Goal: Task Accomplishment & Management: Use online tool/utility

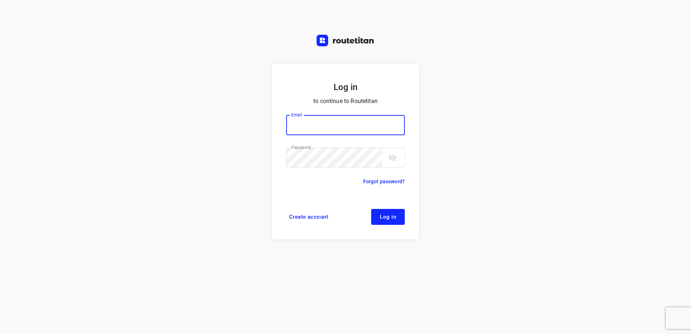
type input "[EMAIL_ADDRESS][DOMAIN_NAME]"
click at [390, 218] on span "Log in" at bounding box center [388, 217] width 16 height 6
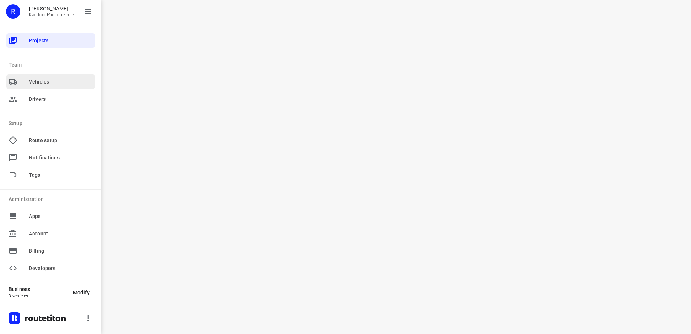
click at [43, 81] on span "Vehicles" at bounding box center [61, 82] width 64 height 8
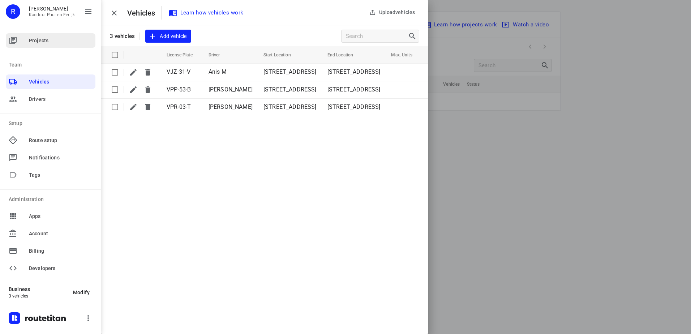
click at [46, 43] on span "Projects" at bounding box center [61, 41] width 64 height 8
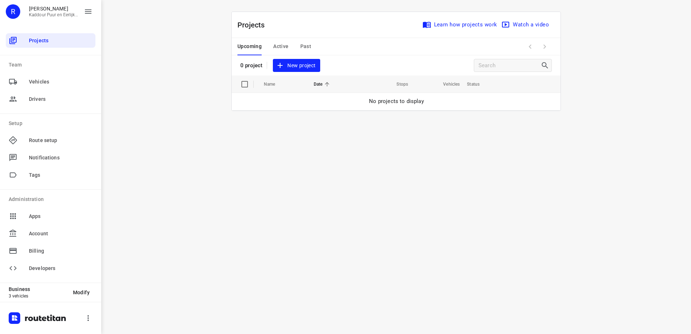
click at [304, 64] on span "New project" at bounding box center [296, 65] width 38 height 9
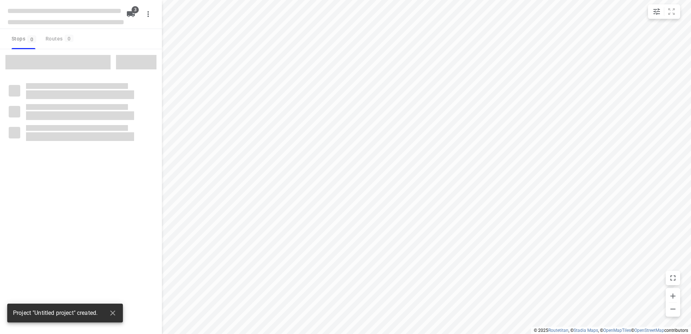
type input "distance"
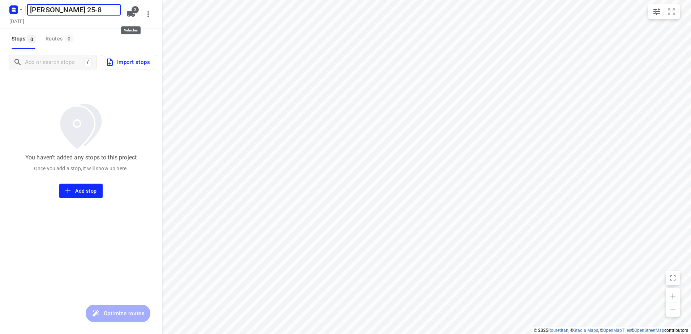
type input "[PERSON_NAME] 25-8"
click at [131, 13] on icon "button" at bounding box center [131, 14] width 8 height 6
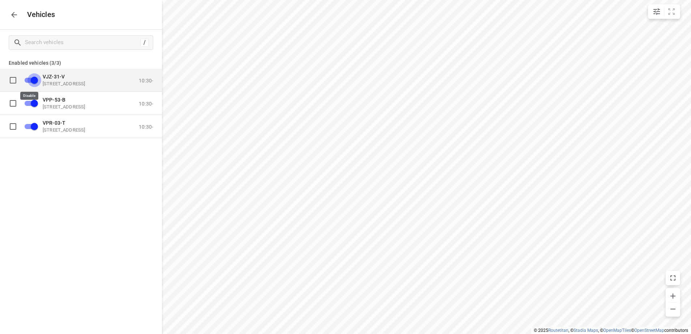
click at [34, 78] on input "grid" at bounding box center [34, 80] width 41 height 14
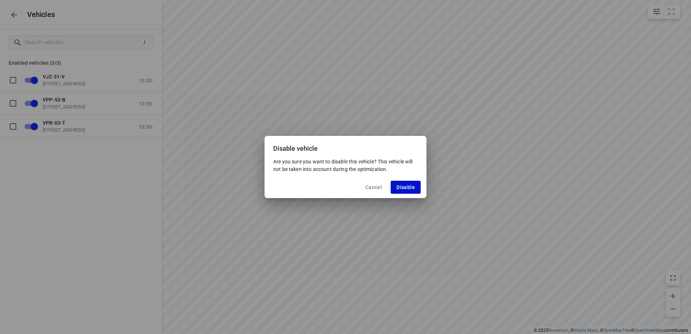
click at [405, 188] on span "Disable" at bounding box center [406, 187] width 18 height 6
checkbox input "false"
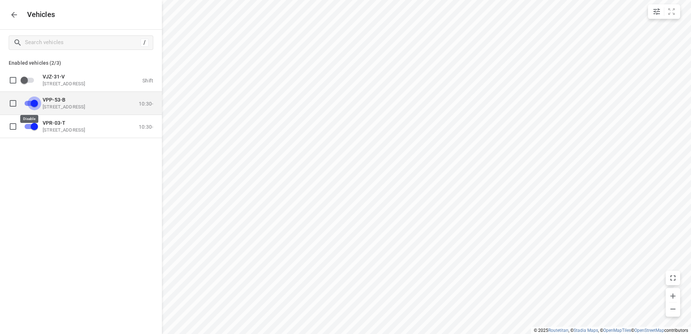
click at [37, 102] on input "grid" at bounding box center [34, 103] width 41 height 14
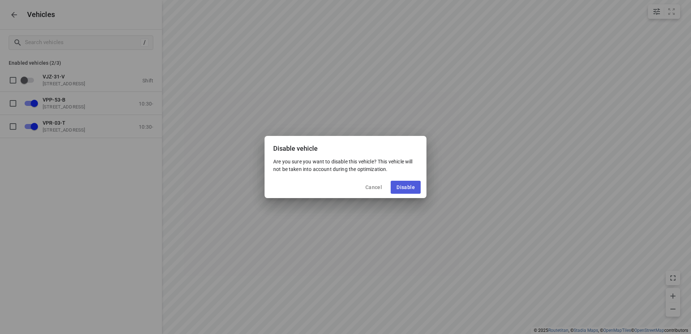
click at [406, 185] on span "Disable" at bounding box center [406, 187] width 18 height 6
checkbox input "false"
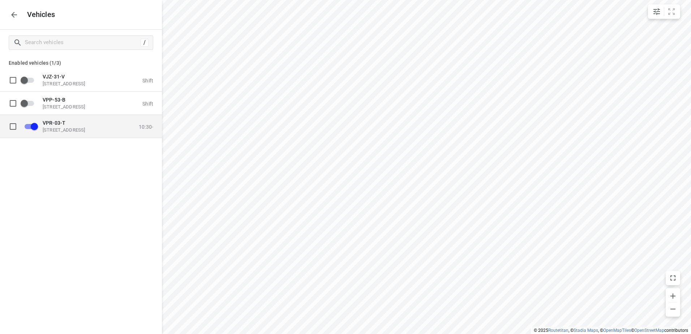
click at [64, 127] on p "[STREET_ADDRESS]" at bounding box center [79, 130] width 72 height 6
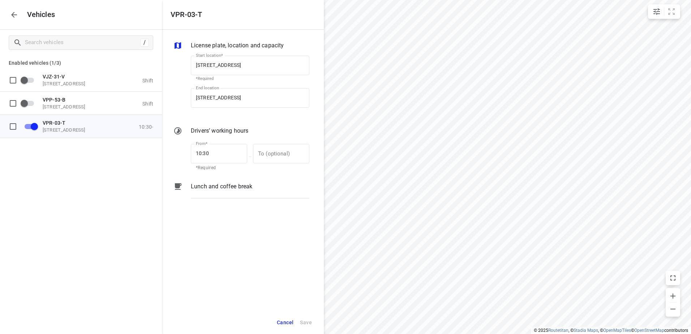
click at [216, 191] on div "Lunch and coffee break" at bounding box center [249, 193] width 121 height 25
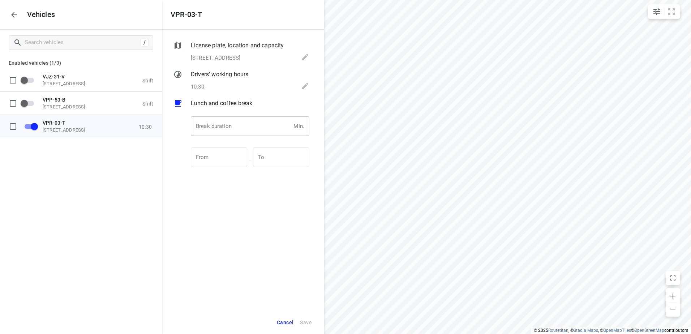
click at [222, 129] on input "number" at bounding box center [241, 126] width 100 height 20
type input "30"
click at [306, 318] on span "Save" at bounding box center [306, 322] width 12 height 9
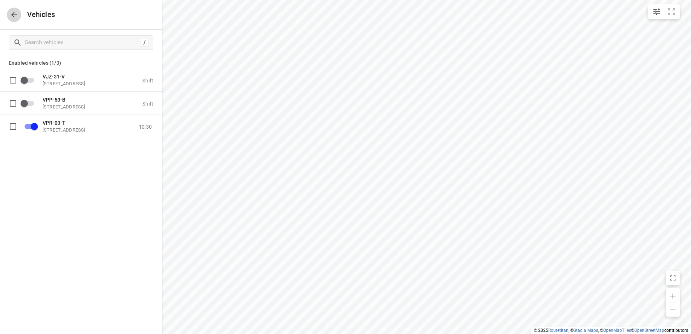
click at [12, 13] on icon "button" at bounding box center [14, 14] width 9 height 9
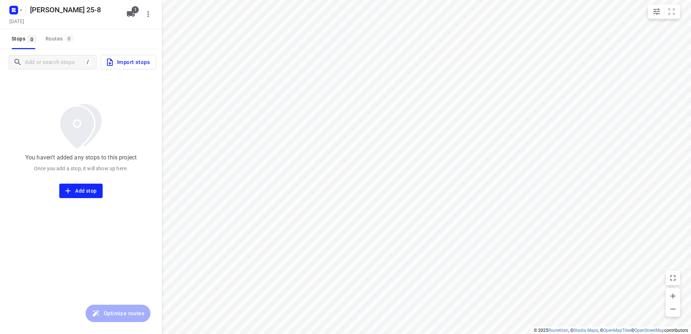
click at [137, 61] on span "Import stops" at bounding box center [128, 61] width 44 height 9
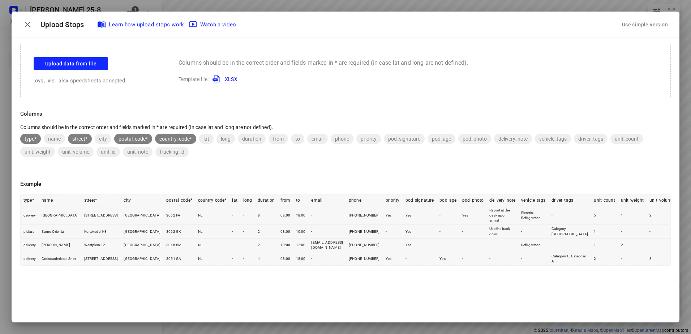
click at [643, 24] on div "Use simple version" at bounding box center [645, 25] width 49 height 12
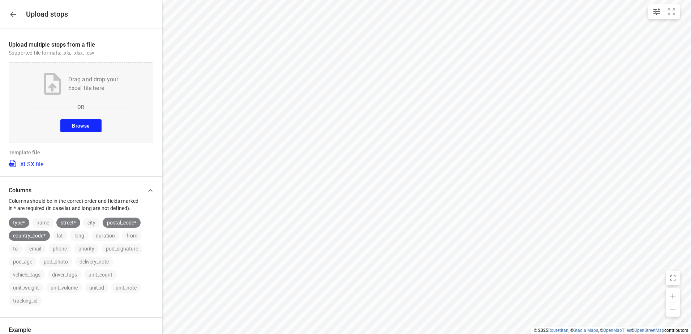
click at [82, 120] on button "Browse" at bounding box center [80, 125] width 41 height 13
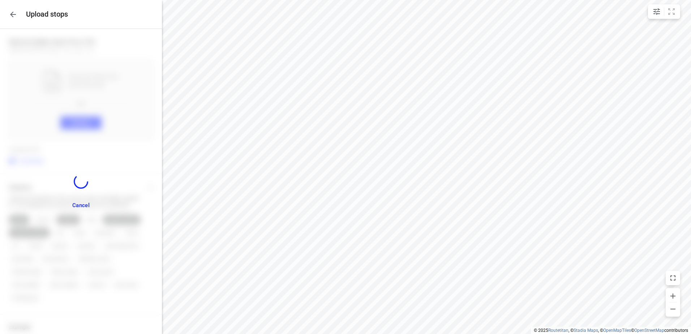
scroll to position [291, 0]
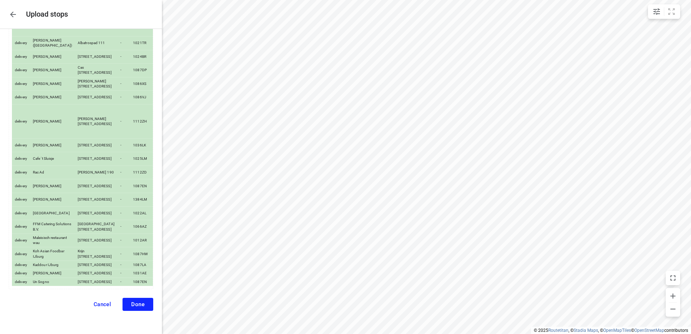
click at [140, 301] on button "Done" at bounding box center [138, 304] width 31 height 13
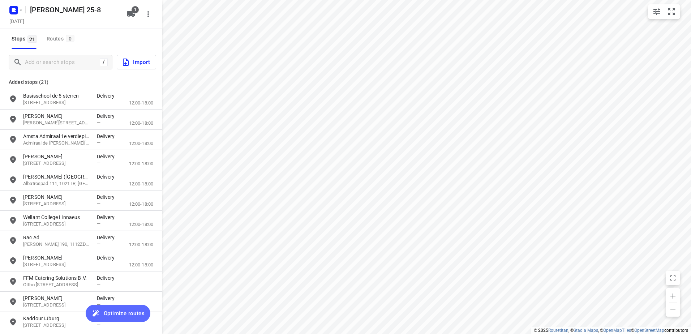
click at [113, 313] on span "Optimize routes" at bounding box center [124, 313] width 41 height 9
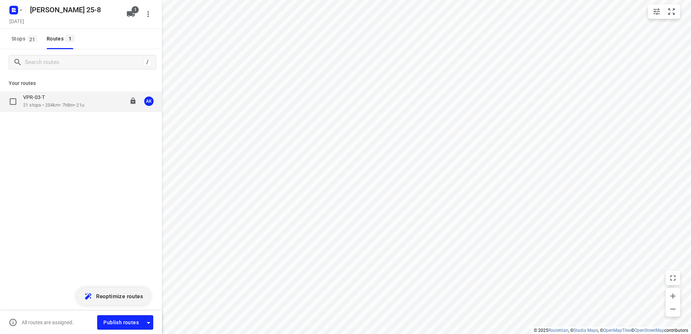
click at [41, 99] on p "VPR-03-T" at bounding box center [36, 97] width 26 height 7
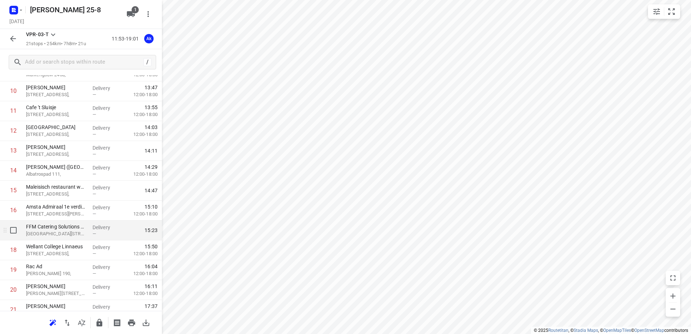
scroll to position [238, 0]
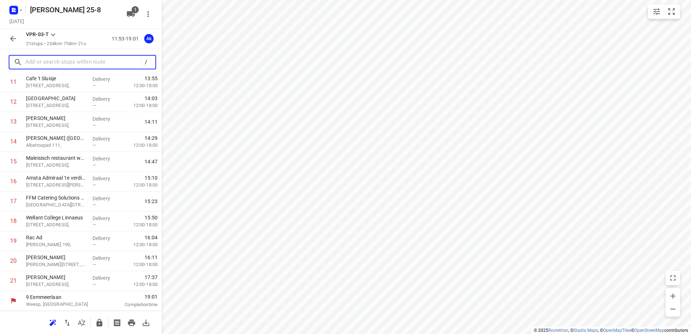
click at [43, 63] on input "text" at bounding box center [83, 62] width 116 height 11
paste input "[STREET_ADDRESS]"
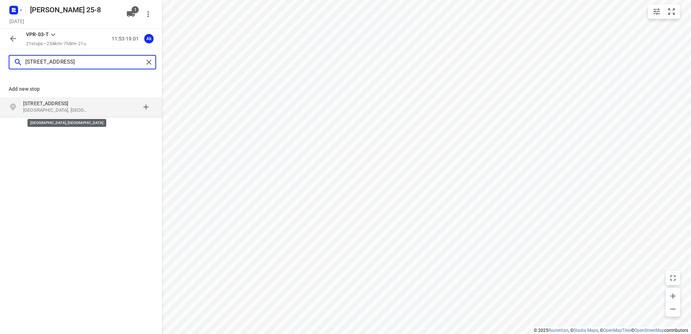
type input "[STREET_ADDRESS]"
click at [63, 108] on p "[GEOGRAPHIC_DATA], [GEOGRAPHIC_DATA]" at bounding box center [56, 110] width 67 height 7
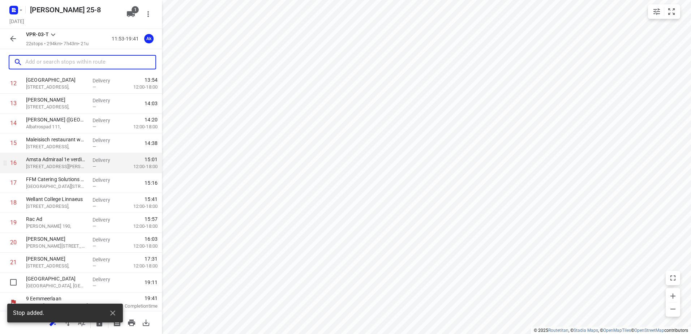
scroll to position [258, 0]
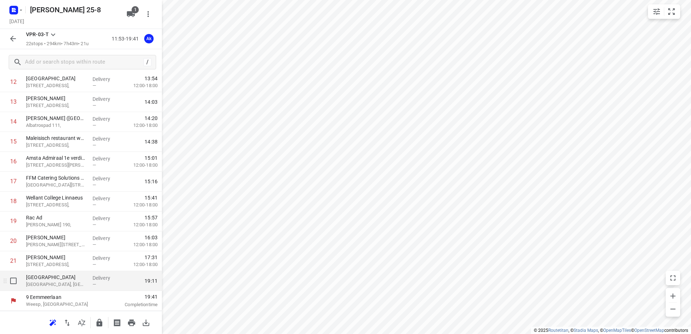
click at [71, 283] on p "[GEOGRAPHIC_DATA], [GEOGRAPHIC_DATA]" at bounding box center [56, 284] width 61 height 7
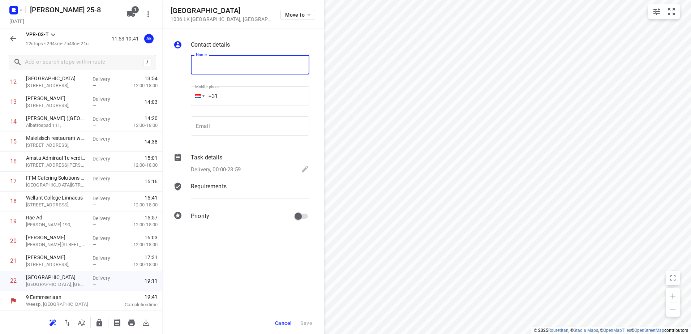
paste input "[PERSON_NAME]"
type input "[PERSON_NAME]"
click at [305, 171] on icon at bounding box center [305, 169] width 9 height 9
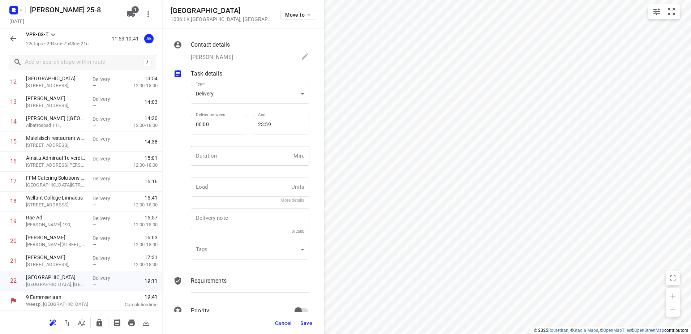
click at [228, 156] on input "number" at bounding box center [241, 156] width 100 height 20
type input "5"
click at [307, 321] on span "Save" at bounding box center [306, 323] width 12 height 6
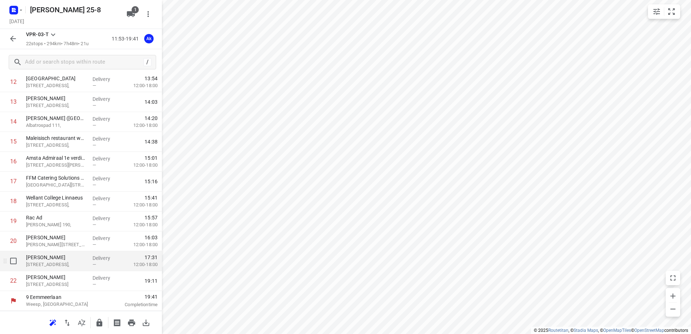
click at [56, 263] on p "[STREET_ADDRESS]," at bounding box center [56, 264] width 61 height 7
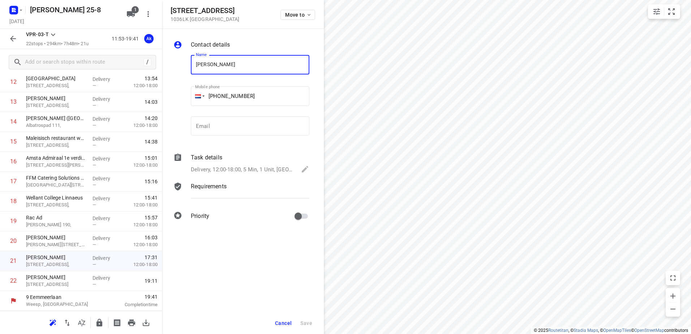
click at [285, 323] on span "Cancel" at bounding box center [283, 323] width 17 height 6
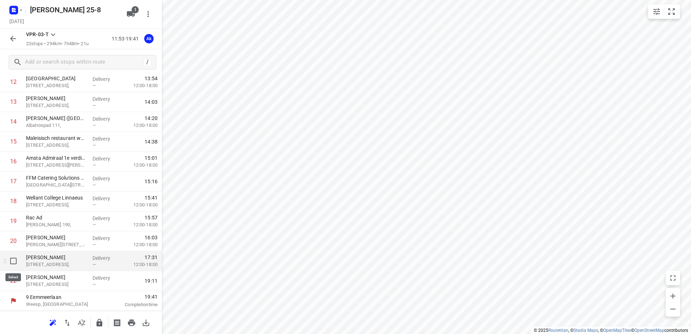
click at [13, 260] on input "checkbox" at bounding box center [13, 261] width 14 height 14
checkbox input "true"
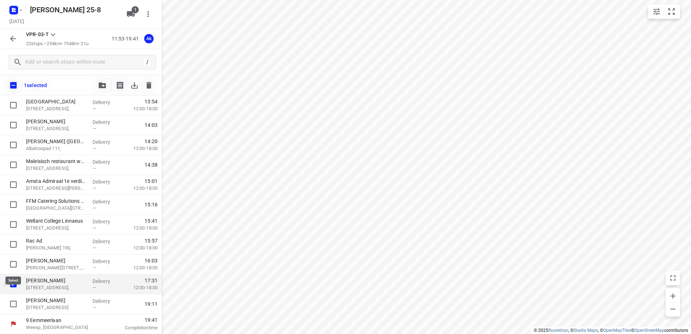
scroll to position [255, 0]
click at [146, 84] on icon "button" at bounding box center [149, 85] width 9 height 9
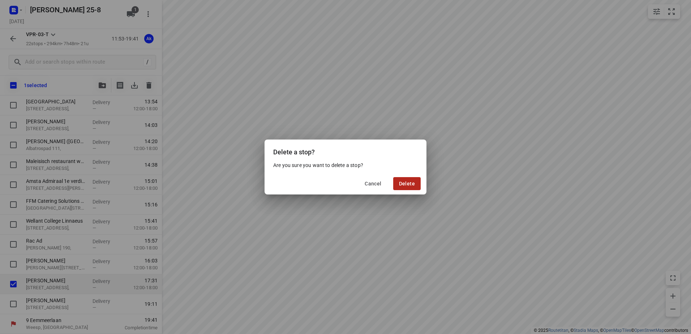
click at [414, 184] on span "Delete" at bounding box center [407, 184] width 16 height 6
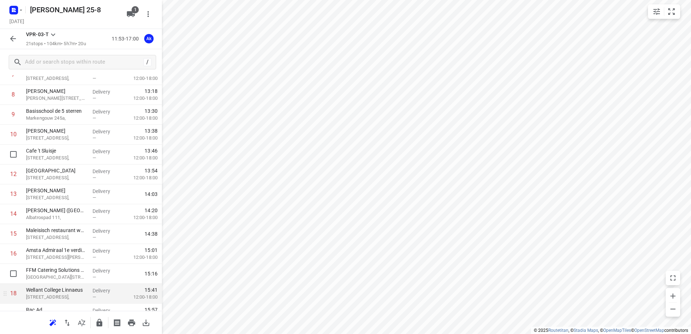
scroll to position [238, 0]
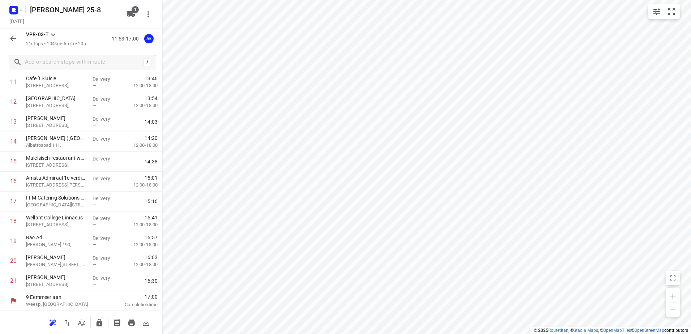
click at [14, 36] on icon "button" at bounding box center [13, 38] width 9 height 9
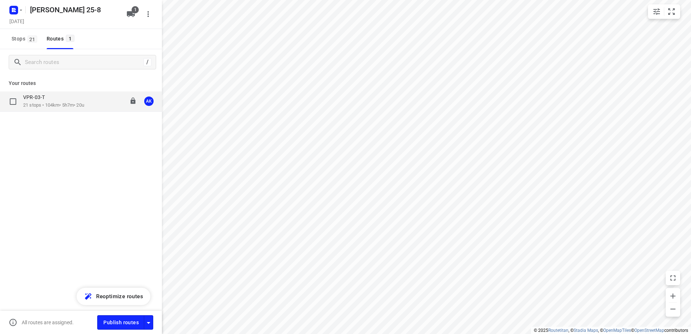
click at [43, 102] on p "21 stops • 104km • 5h7m • 20u" at bounding box center [53, 105] width 61 height 7
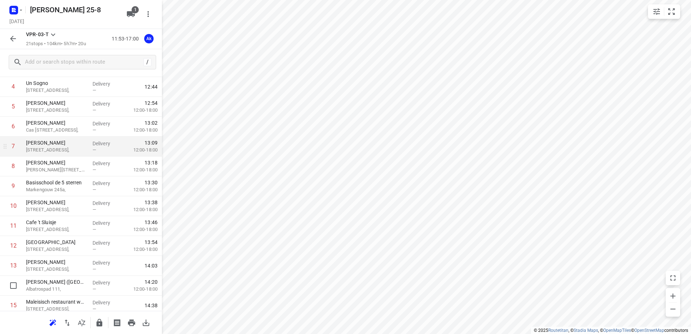
scroll to position [57, 0]
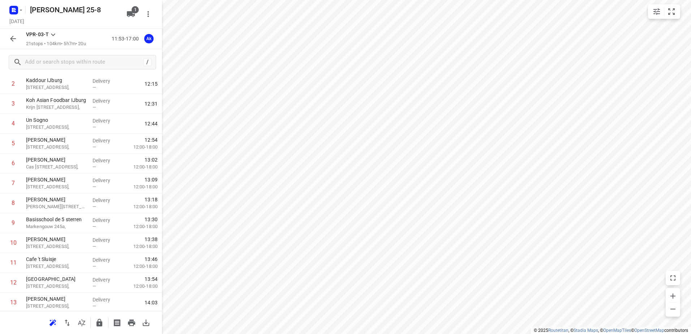
click at [14, 35] on icon "button" at bounding box center [13, 38] width 9 height 9
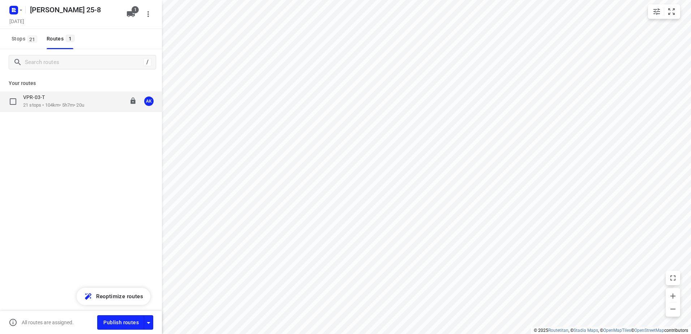
click at [44, 107] on p "21 stops • 104km • 5h7m • 20u" at bounding box center [53, 105] width 61 height 7
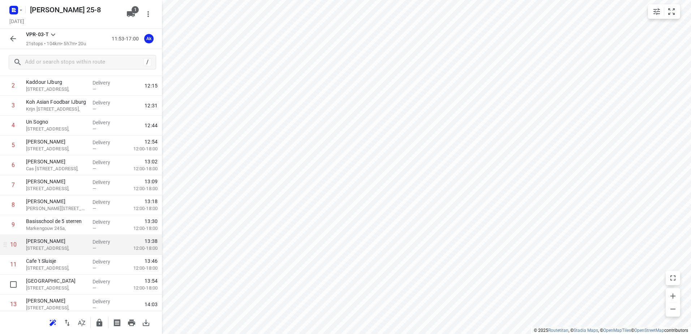
scroll to position [108, 0]
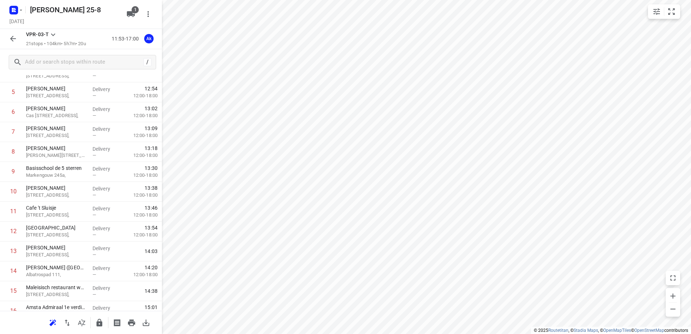
click at [9, 37] on icon "button" at bounding box center [13, 38] width 9 height 9
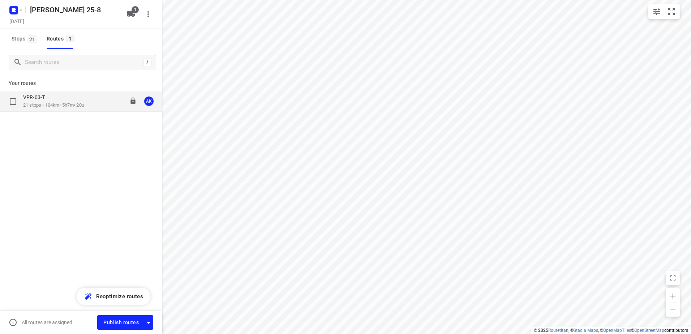
click at [50, 107] on p "21 stops • 104km • 5h7m • 20u" at bounding box center [53, 105] width 61 height 7
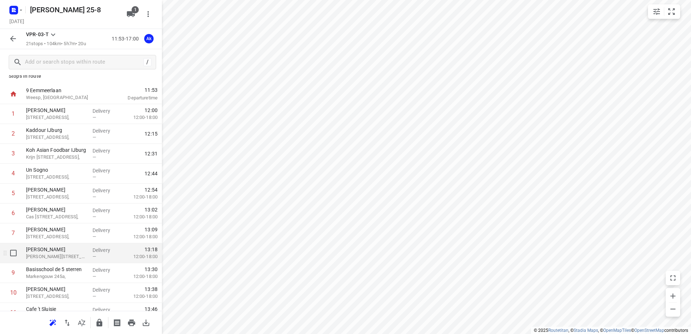
scroll to position [0, 0]
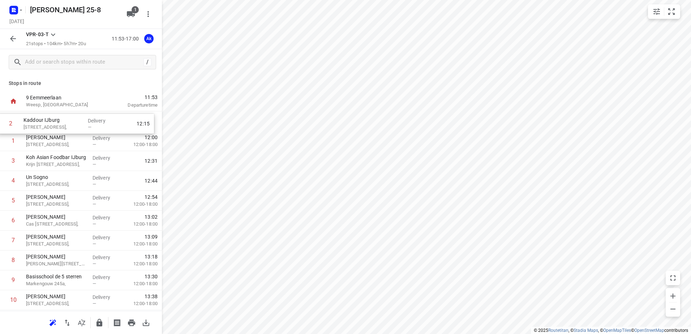
drag, startPoint x: 50, startPoint y: 145, endPoint x: 47, endPoint y: 125, distance: 20.5
click at [47, 125] on div "1 [GEOGRAPHIC_DATA][STREET_ADDRESS], Delivery — 12:00 12:00-18:00 2 [GEOGRAPHIC…" at bounding box center [81, 320] width 162 height 418
drag, startPoint x: 52, startPoint y: 161, endPoint x: 52, endPoint y: 141, distance: 19.5
click at [52, 141] on div "1 Kaddour IJburg [STREET_ADDRESS], Delivery — 12:04 2 [GEOGRAPHIC_DATA][STREET_…" at bounding box center [81, 320] width 162 height 418
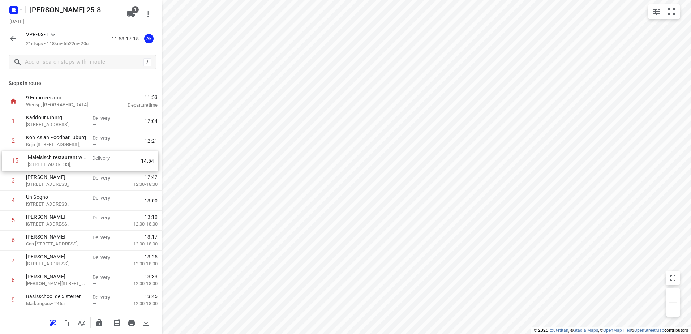
drag, startPoint x: 53, startPoint y: 259, endPoint x: 55, endPoint y: 163, distance: 95.8
click at [55, 163] on div "1 Kaddour IJburg [STREET_ADDRESS], Delivery — 12:04 2 Koh Asian Foodbar IJburg …" at bounding box center [81, 320] width 162 height 418
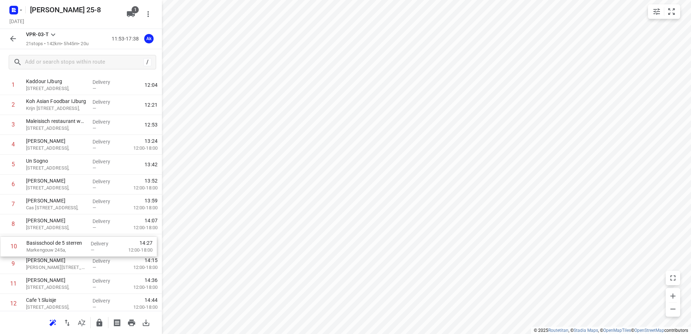
scroll to position [38, 0]
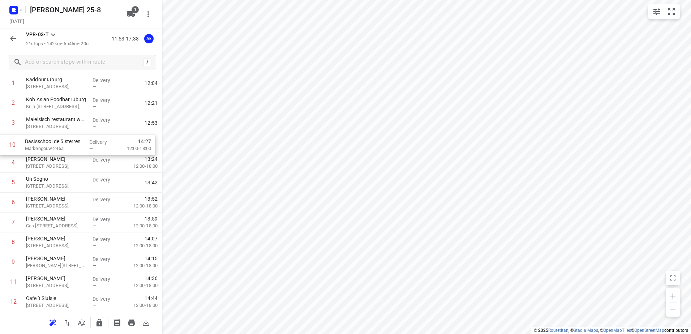
drag, startPoint x: 57, startPoint y: 265, endPoint x: 56, endPoint y: 144, distance: 121.1
click at [56, 144] on div "1 Kaddour IJburg [STREET_ADDRESS], Delivery — 12:04 2 Koh Asian Foodbar IJburg …" at bounding box center [81, 282] width 162 height 418
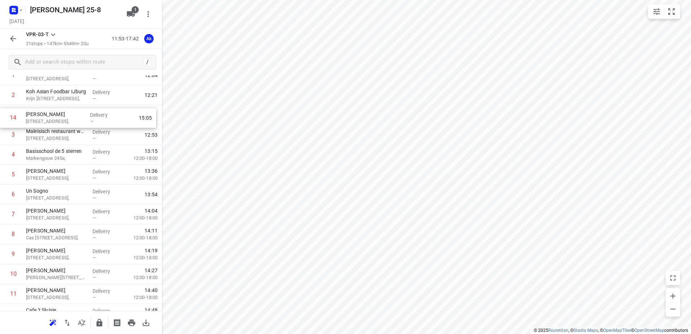
scroll to position [43, 0]
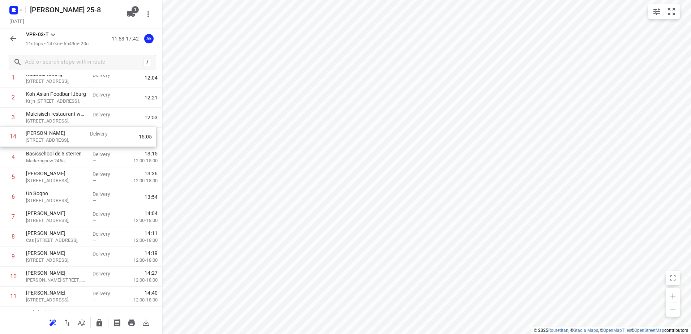
drag, startPoint x: 44, startPoint y: 308, endPoint x: 44, endPoint y: 123, distance: 185.1
click at [44, 123] on div "1 [GEOGRAPHIC_DATA][STREET_ADDRESS], Delivery — 12:04 2 Koh Asian Foodbar IJbur…" at bounding box center [81, 277] width 162 height 418
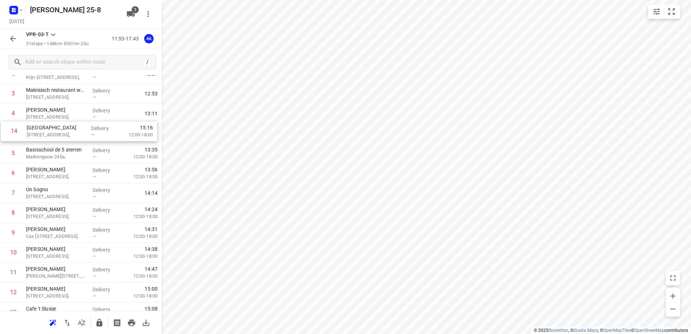
scroll to position [66, 0]
drag, startPoint x: 60, startPoint y: 307, endPoint x: 60, endPoint y: 134, distance: 172.5
click at [60, 134] on div "1 [GEOGRAPHIC_DATA][STREET_ADDRESS], Delivery — 12:04 2 Koh Asian Foodbar IJbur…" at bounding box center [81, 254] width 162 height 418
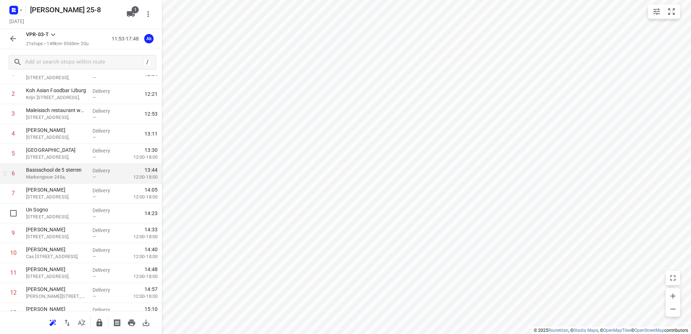
scroll to position [30, 0]
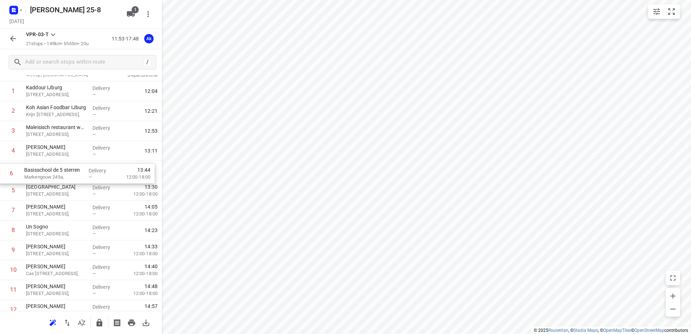
drag, startPoint x: 51, startPoint y: 196, endPoint x: 50, endPoint y: 177, distance: 18.9
click at [50, 177] on div "1 Kaddour IJburg [STREET_ADDRESS], Delivery — 12:04 2 Koh Asian Foodbar IJburg …" at bounding box center [81, 290] width 162 height 418
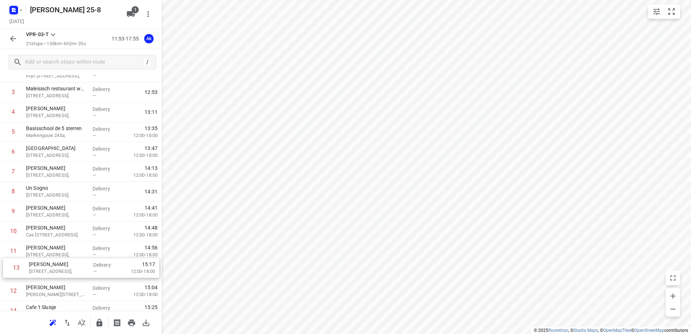
scroll to position [71, 0]
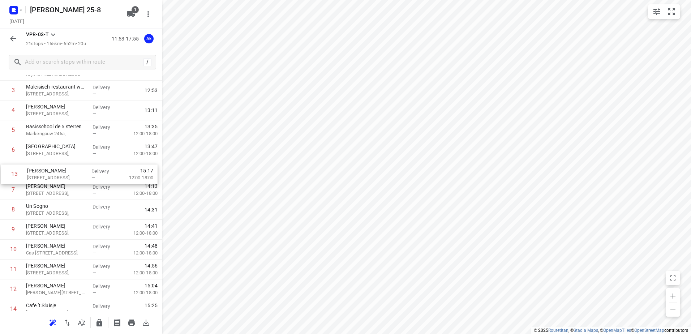
drag, startPoint x: 47, startPoint y: 297, endPoint x: 49, endPoint y: 176, distance: 121.1
click at [49, 176] on div "1 [GEOGRAPHIC_DATA][STREET_ADDRESS], Delivery — 12:04 2 Koh Asian Foodbar IJbur…" at bounding box center [81, 250] width 162 height 418
drag, startPoint x: 45, startPoint y: 173, endPoint x: 45, endPoint y: 156, distance: 17.4
click at [45, 156] on div "1 [GEOGRAPHIC_DATA][STREET_ADDRESS], Delivery — 12:04 2 Koh Asian Foodbar IJbur…" at bounding box center [81, 250] width 162 height 418
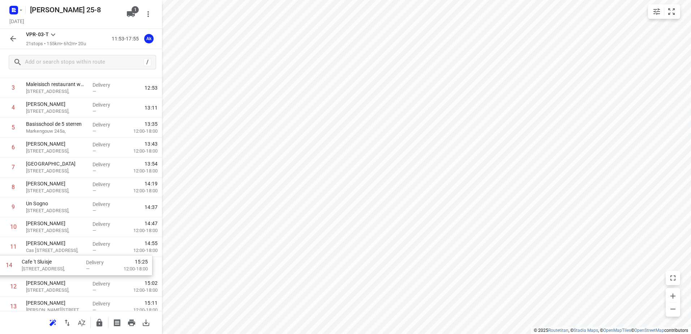
scroll to position [74, 0]
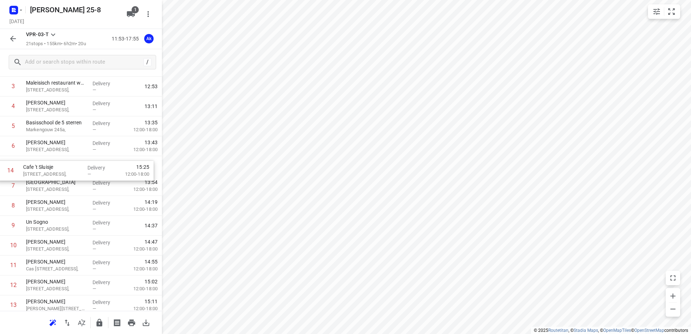
drag, startPoint x: 45, startPoint y: 307, endPoint x: 44, endPoint y: 165, distance: 142.1
click at [44, 165] on div "1 Kaddour IJburg [STREET_ADDRESS], Delivery — 12:04 2 Koh Asian Foodbar IJburg …" at bounding box center [81, 246] width 162 height 418
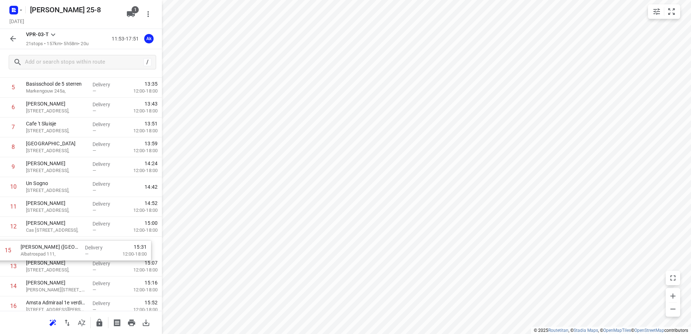
scroll to position [114, 0]
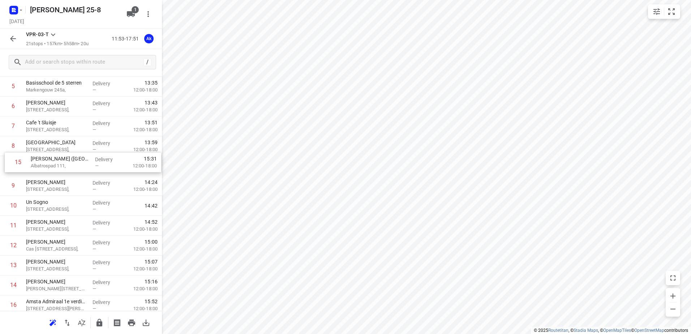
drag, startPoint x: 49, startPoint y: 290, endPoint x: 53, endPoint y: 162, distance: 128.8
click at [53, 162] on div "1 Kaddour IJburg [STREET_ADDRESS], Delivery — 12:04 2 Koh Asian Foodbar IJburg …" at bounding box center [81, 206] width 162 height 418
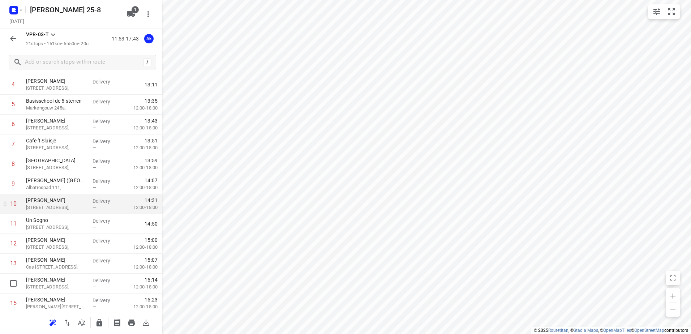
scroll to position [93, 0]
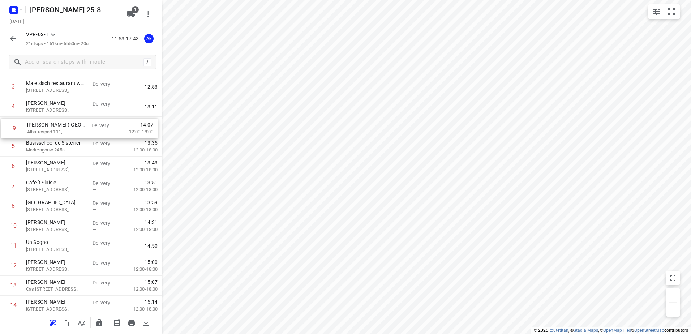
drag, startPoint x: 54, startPoint y: 192, endPoint x: 54, endPoint y: 133, distance: 58.9
click at [55, 132] on div "1 Kaddour IJburg [STREET_ADDRESS], Delivery — 12:04 2 Koh Asian Foodbar IJburg …" at bounding box center [81, 246] width 162 height 418
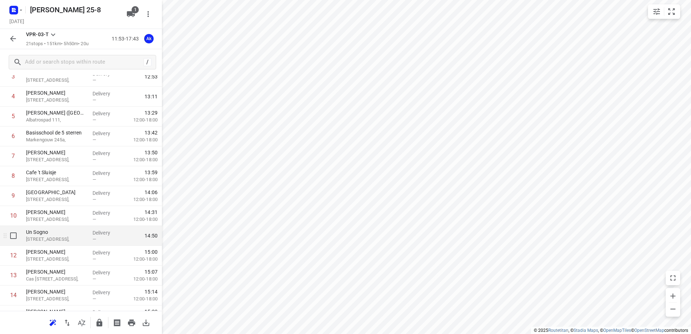
scroll to position [72, 0]
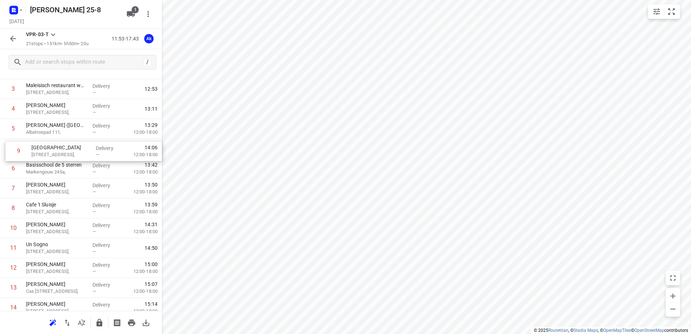
drag, startPoint x: 55, startPoint y: 214, endPoint x: 60, endPoint y: 154, distance: 60.6
click at [60, 154] on div "1 Kaddour IJburg [STREET_ADDRESS], Delivery — 12:04 2 Koh Asian Foodbar IJburg …" at bounding box center [81, 248] width 162 height 418
drag, startPoint x: 44, startPoint y: 208, endPoint x: 46, endPoint y: 170, distance: 38.0
click at [46, 170] on div "1 [GEOGRAPHIC_DATA][STREET_ADDRESS], Delivery — 12:04 2 Koh Asian Foodbar IJbur…" at bounding box center [81, 248] width 162 height 418
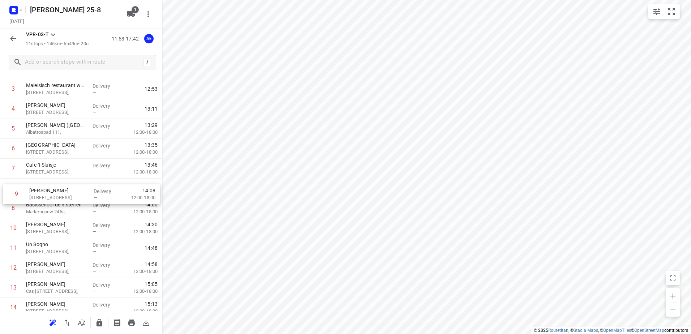
drag, startPoint x: 63, startPoint y: 211, endPoint x: 66, endPoint y: 195, distance: 16.2
click at [66, 195] on div "1 [GEOGRAPHIC_DATA][STREET_ADDRESS], Delivery — 12:04 2 Koh Asian Foodbar IJbur…" at bounding box center [81, 248] width 162 height 418
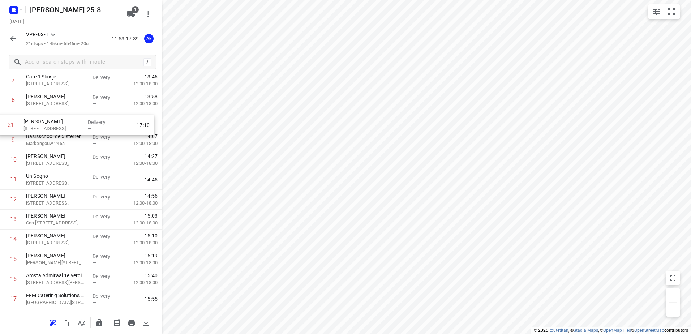
scroll to position [159, 0]
drag, startPoint x: 51, startPoint y: 304, endPoint x: 48, endPoint y: 145, distance: 159.1
click at [48, 145] on div "1 [GEOGRAPHIC_DATA][STREET_ADDRESS], Delivery — 12:04 2 Koh Asian Foodbar IJbur…" at bounding box center [81, 162] width 162 height 418
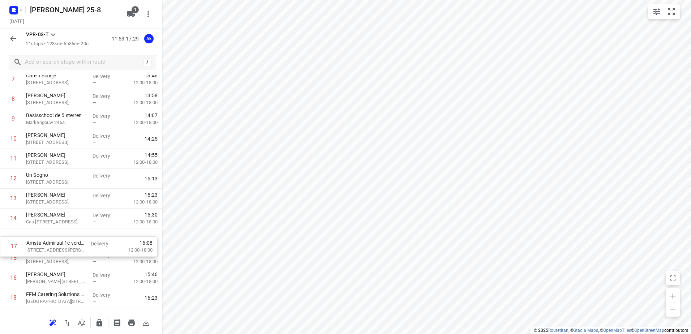
scroll to position [162, 0]
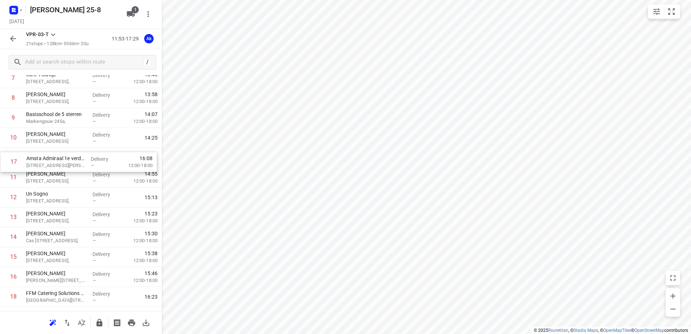
drag, startPoint x: 47, startPoint y: 282, endPoint x: 48, endPoint y: 162, distance: 120.8
click at [48, 162] on div "1 [GEOGRAPHIC_DATA][STREET_ADDRESS], Delivery — 12:04 2 Koh Asian Foodbar IJbur…" at bounding box center [81, 158] width 162 height 418
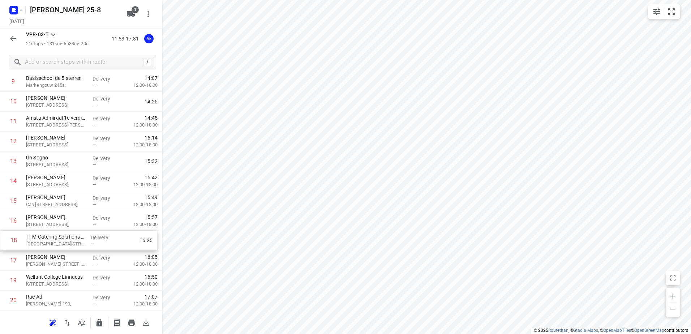
scroll to position [200, 0]
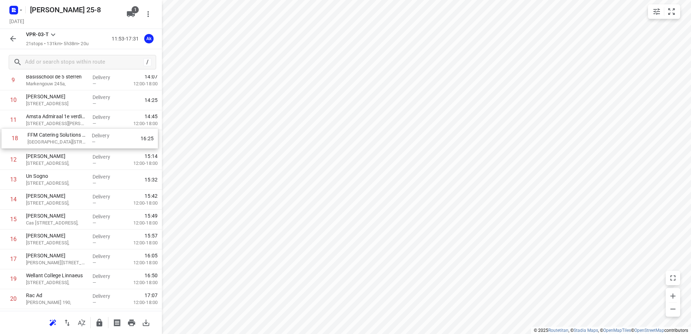
drag, startPoint x: 47, startPoint y: 262, endPoint x: 48, endPoint y: 138, distance: 124.0
click at [48, 138] on div "1 [GEOGRAPHIC_DATA][STREET_ADDRESS], Delivery — 12:04 2 Koh Asian Foodbar IJbur…" at bounding box center [81, 120] width 162 height 418
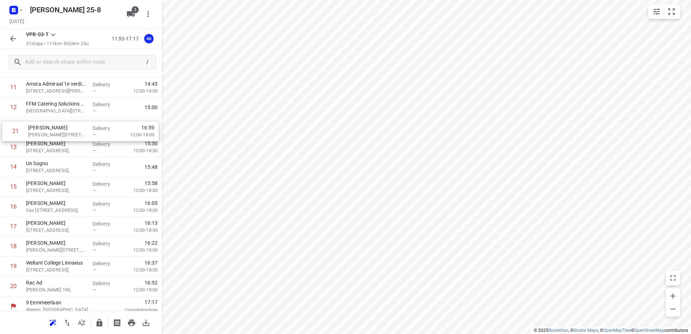
drag, startPoint x: 57, startPoint y: 281, endPoint x: 60, endPoint y: 127, distance: 154.4
click at [59, 127] on div "1 [GEOGRAPHIC_DATA][STREET_ADDRESS], Delivery — 12:04 2 Koh Asian Foodbar IJbur…" at bounding box center [81, 88] width 162 height 418
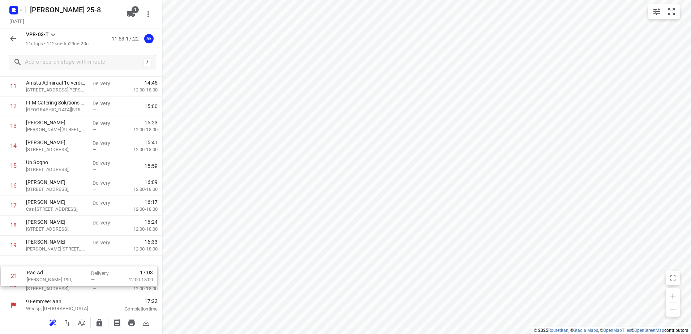
scroll to position [235, 0]
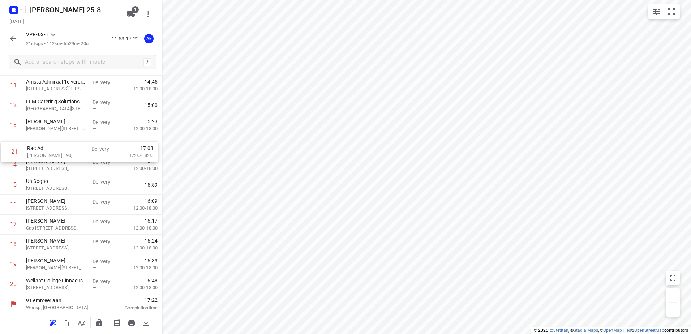
drag, startPoint x: 41, startPoint y: 287, endPoint x: 43, endPoint y: 150, distance: 137.4
click at [43, 150] on div "1 [GEOGRAPHIC_DATA][STREET_ADDRESS], Delivery — 12:04 2 Koh Asian Foodbar IJbur…" at bounding box center [81, 86] width 162 height 418
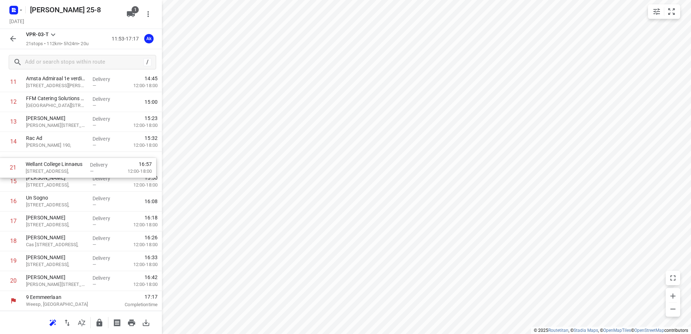
drag, startPoint x: 51, startPoint y: 284, endPoint x: 51, endPoint y: 162, distance: 121.8
click at [51, 162] on div "1 [GEOGRAPHIC_DATA][STREET_ADDRESS], Delivery — 12:04 2 Koh Asian Foodbar IJbur…" at bounding box center [81, 82] width 162 height 418
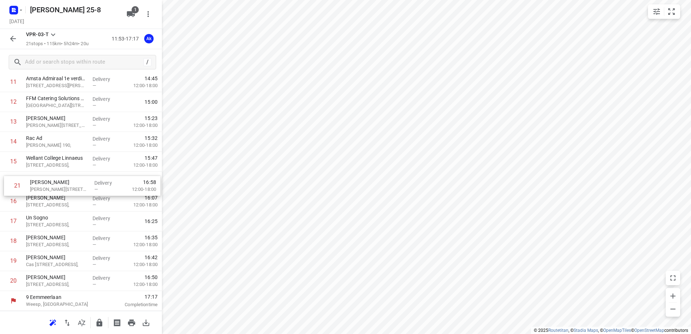
drag, startPoint x: 47, startPoint y: 281, endPoint x: 52, endPoint y: 182, distance: 98.5
click at [52, 182] on div "1 [GEOGRAPHIC_DATA][STREET_ADDRESS], Delivery — 12:04 2 Koh Asian Foodbar IJbur…" at bounding box center [81, 82] width 162 height 418
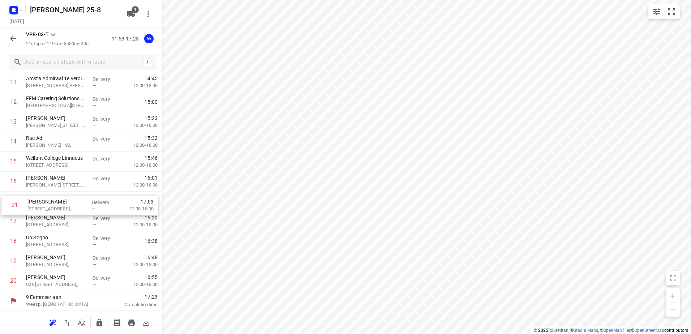
drag, startPoint x: 51, startPoint y: 282, endPoint x: 53, endPoint y: 205, distance: 77.4
click at [53, 205] on div "1 [GEOGRAPHIC_DATA][STREET_ADDRESS], Delivery — 12:04 2 Koh Asian Foodbar IJbur…" at bounding box center [81, 82] width 162 height 418
drag, startPoint x: 54, startPoint y: 285, endPoint x: 54, endPoint y: 225, distance: 60.7
click at [54, 225] on div "1 [GEOGRAPHIC_DATA][STREET_ADDRESS], Delivery — 12:04 2 Koh Asian Foodbar IJbur…" at bounding box center [81, 82] width 162 height 418
drag, startPoint x: 48, startPoint y: 266, endPoint x: 46, endPoint y: 262, distance: 4.0
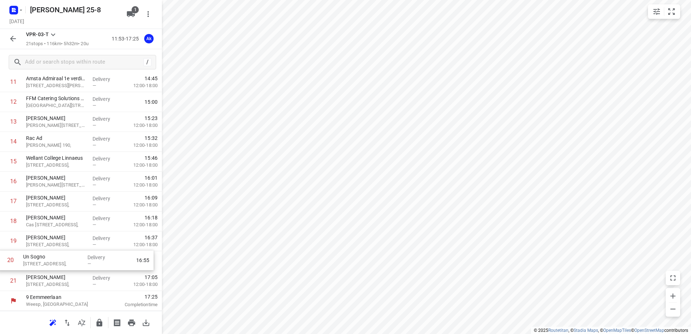
click at [46, 262] on div "1 [GEOGRAPHIC_DATA][STREET_ADDRESS], Delivery — 12:04 2 Koh Asian Foodbar IJbur…" at bounding box center [81, 82] width 162 height 418
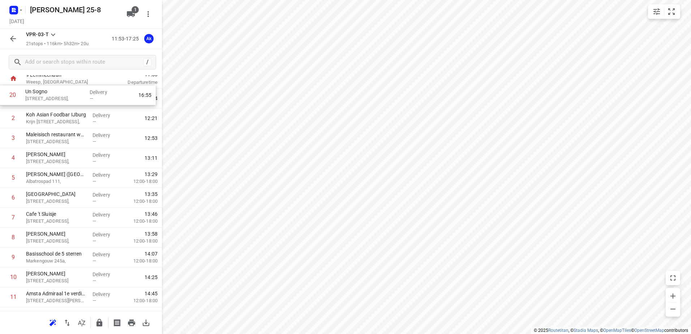
scroll to position [0, 0]
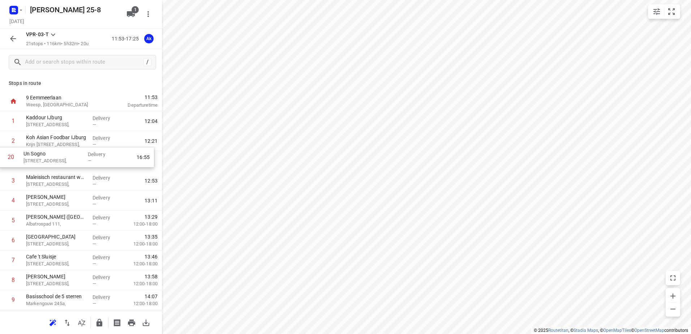
drag, startPoint x: 52, startPoint y: 269, endPoint x: 50, endPoint y: 162, distance: 107.0
click at [50, 162] on div "1 [GEOGRAPHIC_DATA][STREET_ADDRESS], Delivery — 12:04 2 Koh Asian Foodbar IJbur…" at bounding box center [81, 320] width 162 height 418
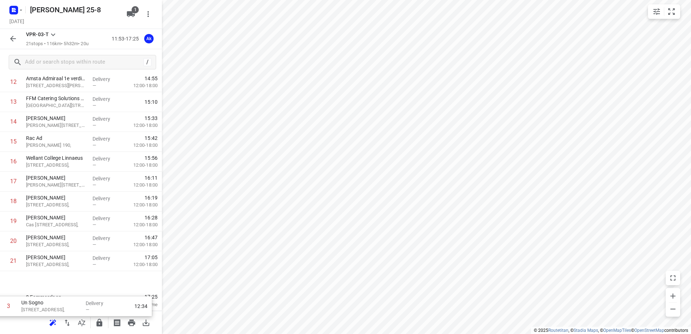
scroll to position [238, 0]
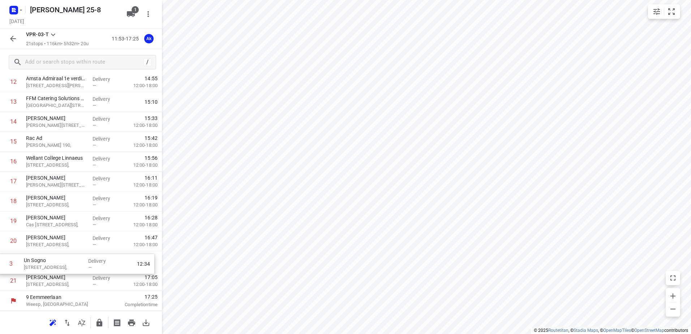
drag, startPoint x: 49, startPoint y: 160, endPoint x: 47, endPoint y: 266, distance: 105.6
click at [47, 266] on div "1 Kaddour IJburg [STREET_ADDRESS], Delivery — 12:04 2 Koh Asian Foodbar IJburg …" at bounding box center [81, 82] width 162 height 418
drag, startPoint x: 50, startPoint y: 246, endPoint x: 51, endPoint y: 286, distance: 40.1
click at [51, 286] on div "1 [GEOGRAPHIC_DATA][STREET_ADDRESS], Delivery — 12:04 2 Koh Asian Foodbar IJbur…" at bounding box center [81, 82] width 162 height 418
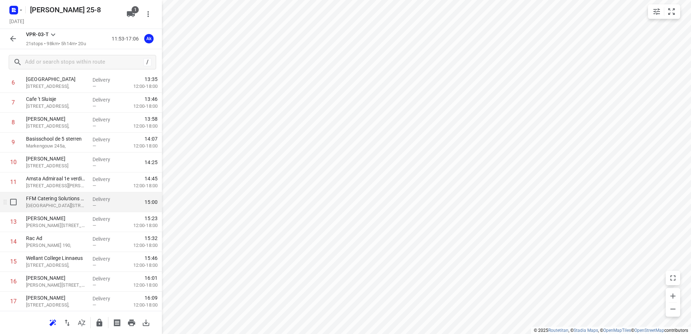
scroll to position [129, 0]
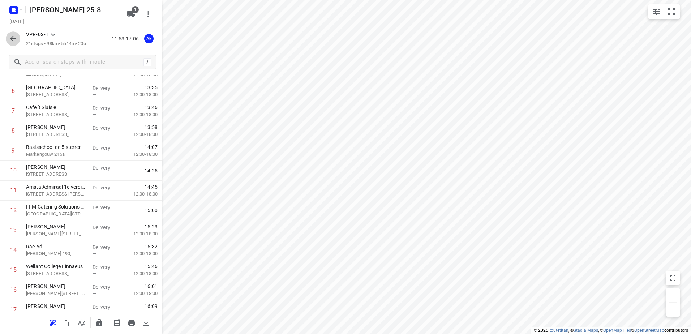
click at [15, 37] on icon "button" at bounding box center [13, 38] width 9 height 9
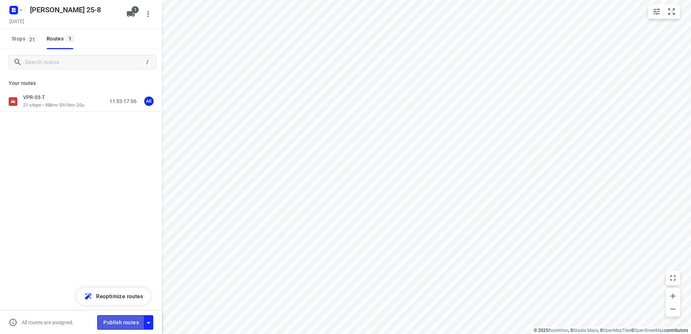
click at [123, 323] on span "Publish routes" at bounding box center [120, 322] width 35 height 9
click at [20, 10] on icon "button" at bounding box center [21, 10] width 6 height 6
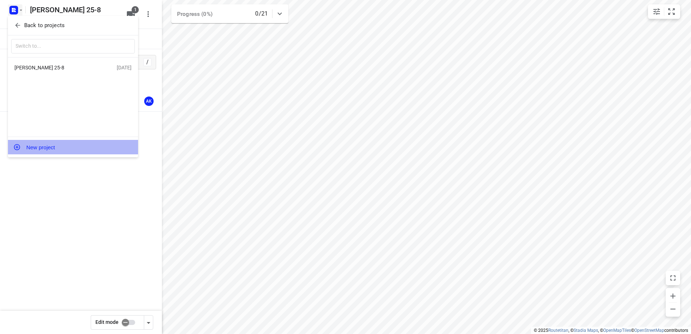
click at [37, 150] on button "New project" at bounding box center [73, 147] width 130 height 14
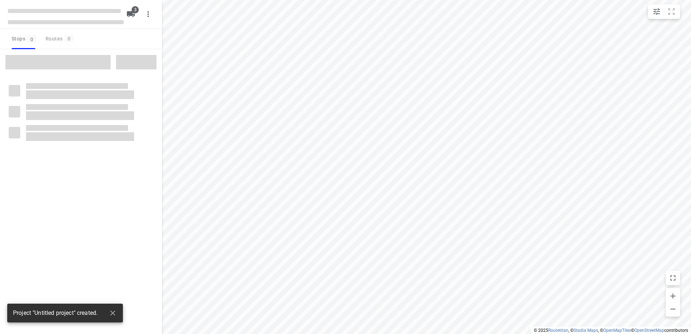
type input "distance"
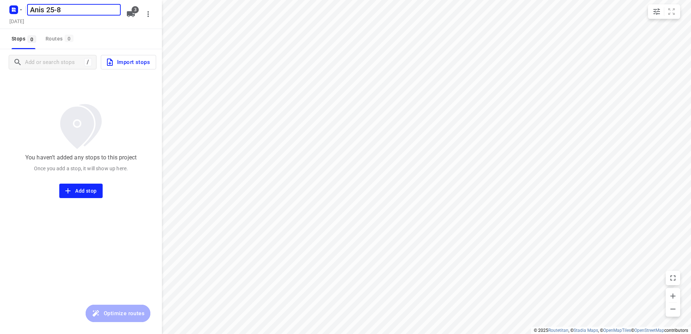
type input "Anis 25-8"
click at [132, 11] on span "3" at bounding box center [135, 9] width 7 height 7
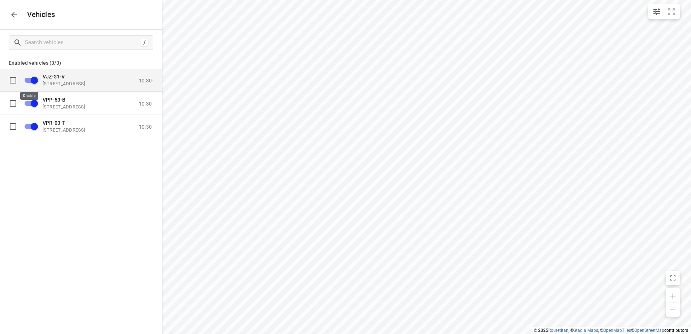
click at [33, 80] on input "grid" at bounding box center [34, 80] width 41 height 14
checkbox input "true"
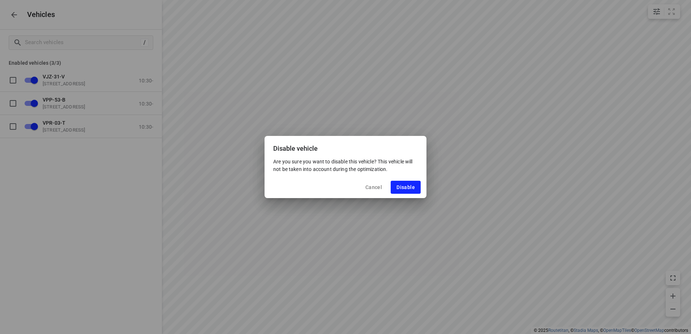
drag, startPoint x: 375, startPoint y: 184, endPoint x: 249, endPoint y: 158, distance: 129.2
click at [375, 184] on button "Cancel" at bounding box center [374, 187] width 28 height 13
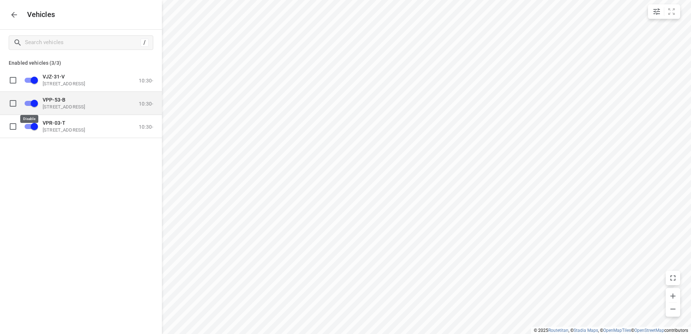
click at [35, 102] on input "grid" at bounding box center [34, 103] width 41 height 14
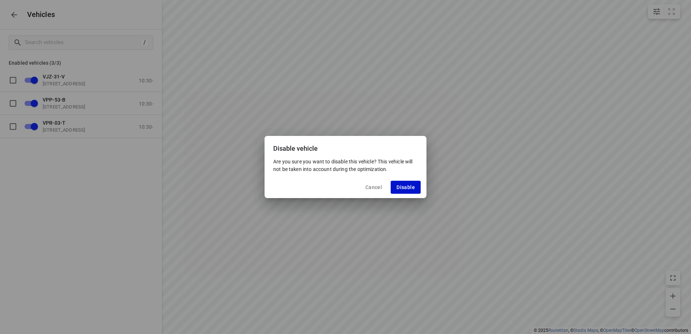
click at [412, 185] on span "Disable" at bounding box center [406, 187] width 18 height 6
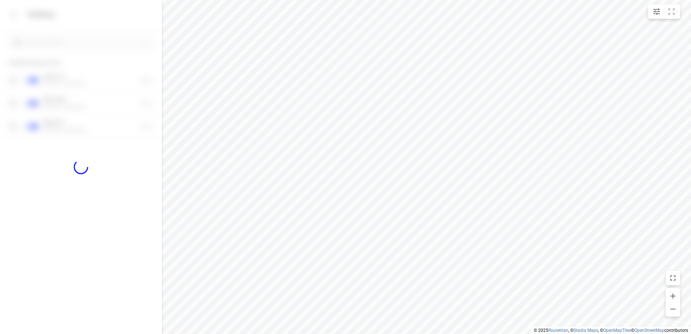
checkbox input "false"
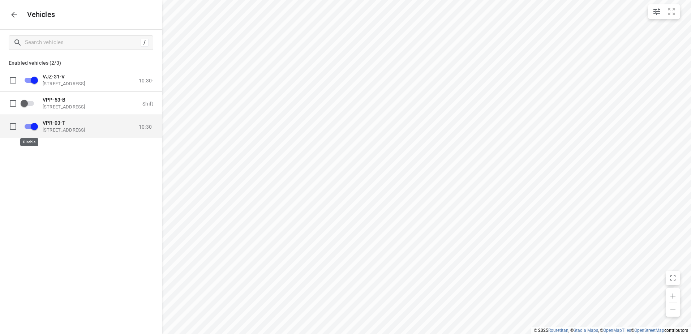
click at [30, 124] on input "grid" at bounding box center [34, 126] width 41 height 14
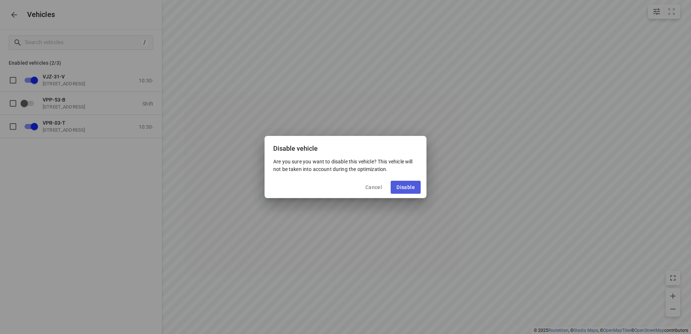
click at [402, 187] on span "Disable" at bounding box center [406, 187] width 18 height 6
checkbox input "false"
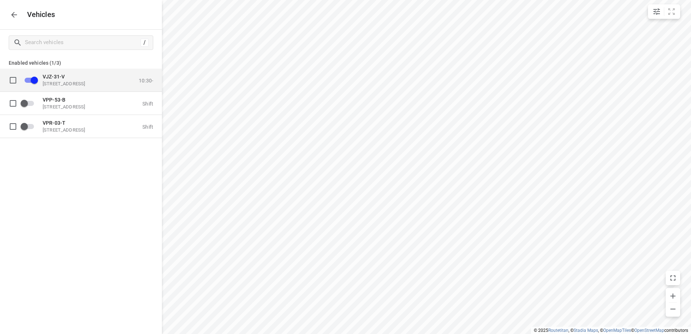
click at [63, 81] on p "[STREET_ADDRESS]" at bounding box center [79, 84] width 72 height 6
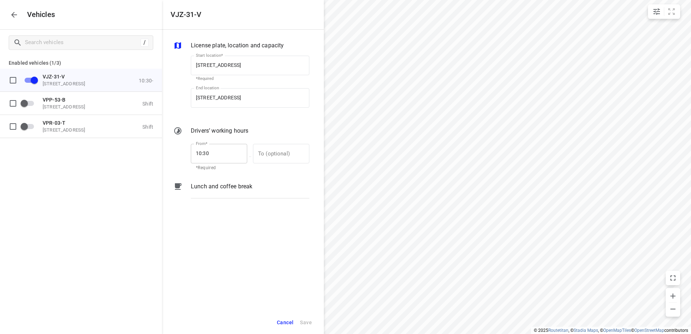
click at [221, 184] on p "Lunch and coffee break" at bounding box center [221, 186] width 61 height 9
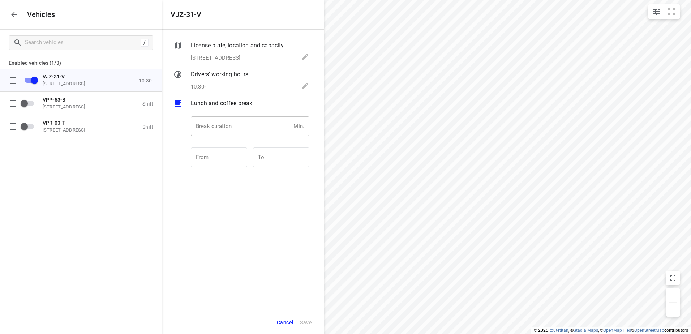
click at [218, 129] on input "number" at bounding box center [241, 126] width 100 height 20
type input "30"
click at [306, 321] on span "Save" at bounding box center [306, 322] width 12 height 9
click at [16, 16] on icon "button" at bounding box center [14, 14] width 9 height 9
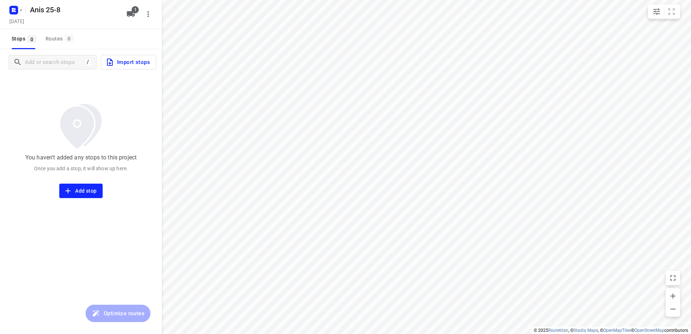
click at [127, 63] on span "Import stops" at bounding box center [128, 61] width 44 height 9
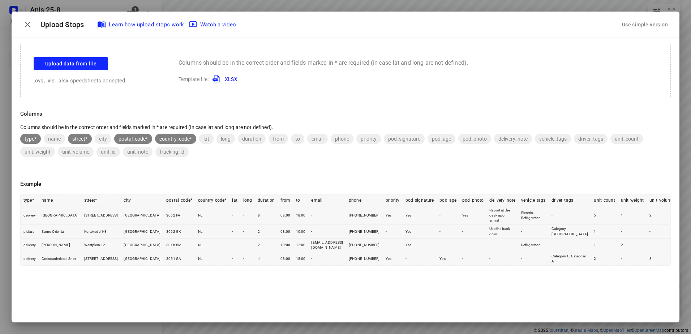
click at [637, 27] on div "Use simple version" at bounding box center [645, 25] width 49 height 12
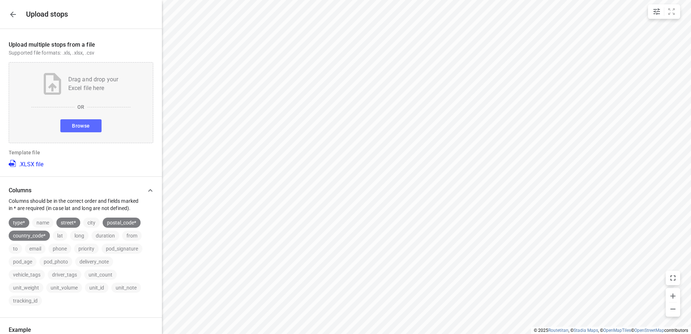
click at [85, 125] on span "Browse" at bounding box center [81, 125] width 18 height 9
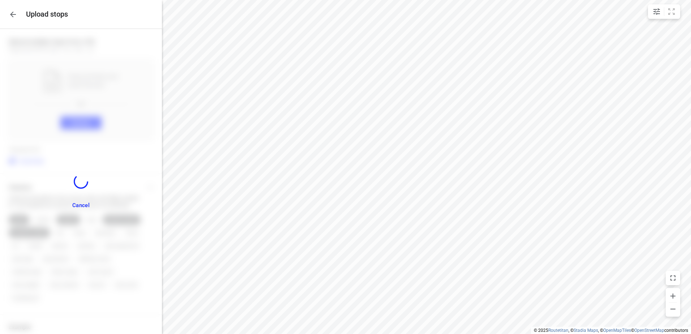
scroll to position [297, 0]
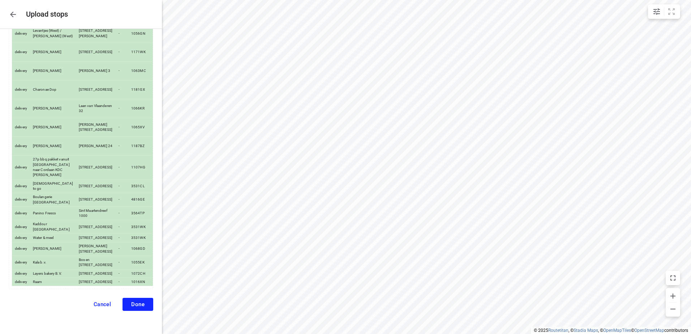
click at [133, 304] on span "Done" at bounding box center [137, 304] width 13 height 7
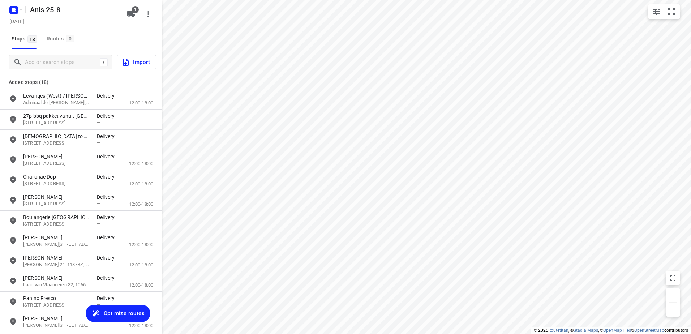
click at [122, 309] on span "Optimize routes" at bounding box center [124, 313] width 41 height 9
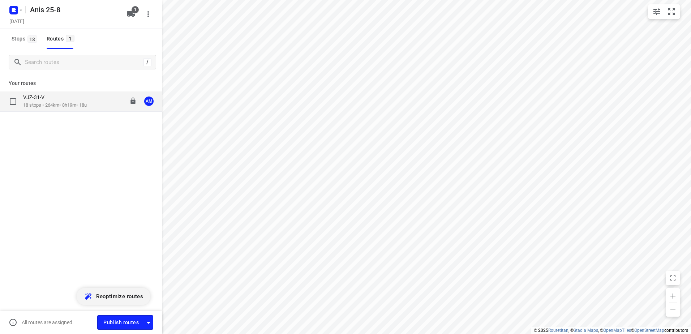
click at [53, 102] on p "18 stops • 264km • 8h19m • 18u" at bounding box center [55, 105] width 64 height 7
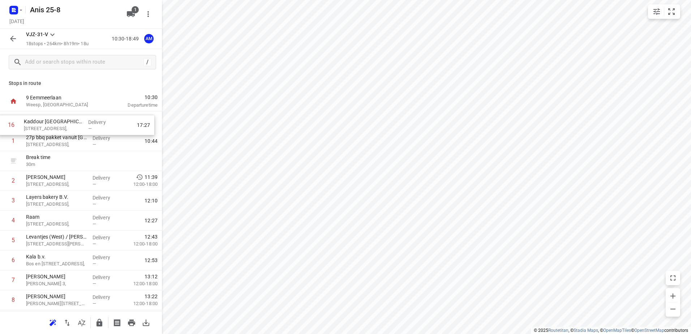
drag, startPoint x: 58, startPoint y: 245, endPoint x: 56, endPoint y: 125, distance: 119.7
click at [56, 125] on div "1 27p bbq pakket vanuit [GEOGRAPHIC_DATA] naar Cordaan KDC [PERSON_NAME] [STREE…" at bounding box center [81, 300] width 162 height 378
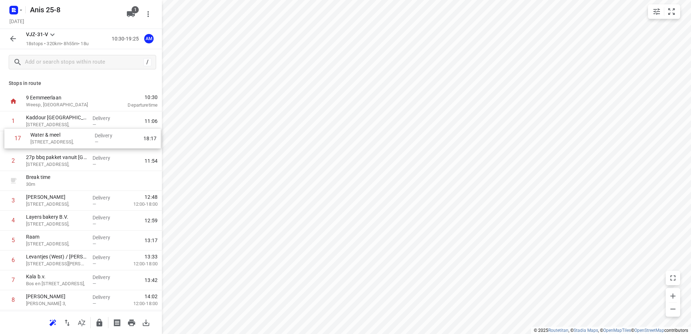
drag, startPoint x: 64, startPoint y: 265, endPoint x: 68, endPoint y: 138, distance: 127.0
click at [68, 138] on div "1 Kaddour Utrecht [STREET_ADDRESS], Delivery — 11:06 2 27p bbq pakket vanuit [G…" at bounding box center [81, 300] width 162 height 378
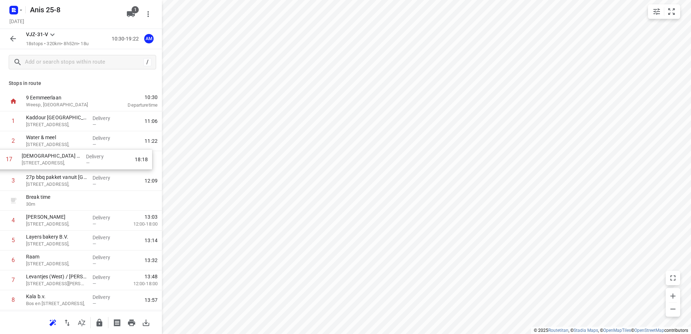
drag, startPoint x: 57, startPoint y: 261, endPoint x: 53, endPoint y: 153, distance: 108.5
click at [53, 153] on div "1 Kaddour Utrecht [STREET_ADDRESS], Delivery — 11:06 2 Water & meel [STREET_ADD…" at bounding box center [81, 300] width 162 height 378
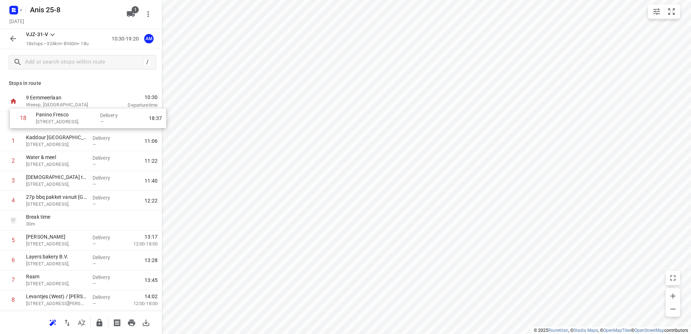
drag, startPoint x: 49, startPoint y: 282, endPoint x: 59, endPoint y: 118, distance: 165.2
click at [59, 118] on div "1 Kaddour Utrecht [STREET_ADDRESS], Delivery — 11:06 2 Water & meel [STREET_ADD…" at bounding box center [81, 300] width 162 height 378
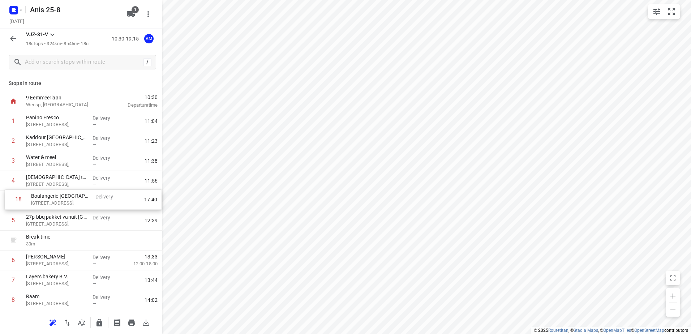
drag, startPoint x: 63, startPoint y: 283, endPoint x: 72, endPoint y: 199, distance: 84.4
click at [67, 199] on div "1 Panino Fresco [STREET_ADDRESS], Delivery — 11:04 2 Kaddour Utrecht [STREET_AD…" at bounding box center [81, 300] width 162 height 378
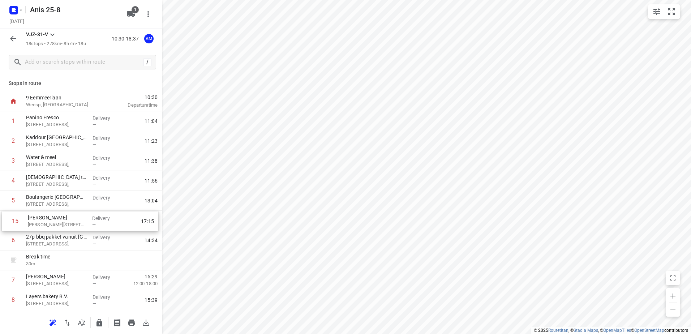
drag, startPoint x: 58, startPoint y: 259, endPoint x: 62, endPoint y: 221, distance: 37.4
click at [62, 221] on div "1 Panino Fresco [GEOGRAPHIC_DATA] 1000, Delivery — 11:04 2 Kaddour Utrecht [STR…" at bounding box center [81, 300] width 162 height 378
drag, startPoint x: 40, startPoint y: 244, endPoint x: 41, endPoint y: 239, distance: 5.5
click at [41, 239] on div "1 Panino Fresco [GEOGRAPHIC_DATA] 1000, Delivery — 11:04 2 Kaddour [GEOGRAPHIC_…" at bounding box center [81, 300] width 162 height 378
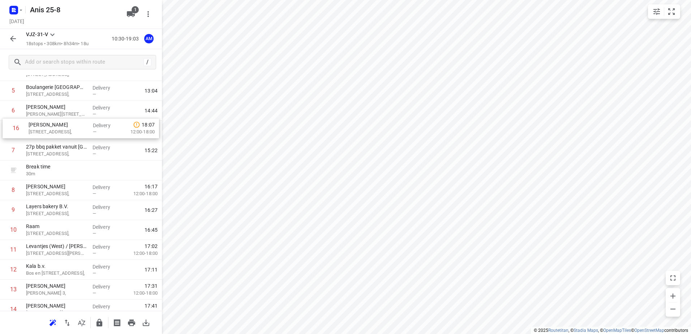
scroll to position [108, 0]
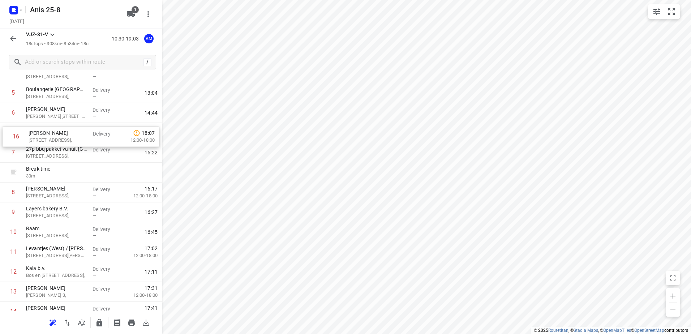
drag, startPoint x: 56, startPoint y: 300, endPoint x: 58, endPoint y: 140, distance: 160.2
click at [58, 140] on div "1 Panino Fresco [GEOGRAPHIC_DATA] 1000, Delivery — 11:04 2 Kaddour [GEOGRAPHIC_…" at bounding box center [81, 193] width 162 height 378
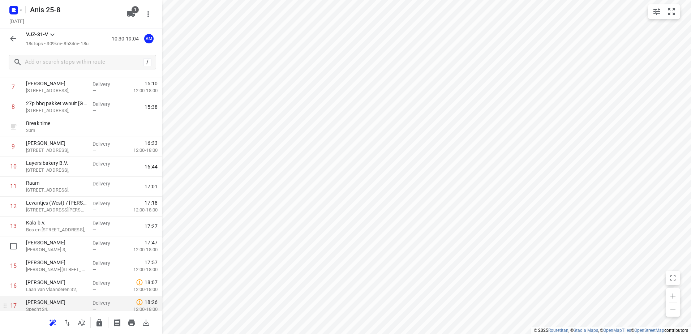
scroll to position [180, 0]
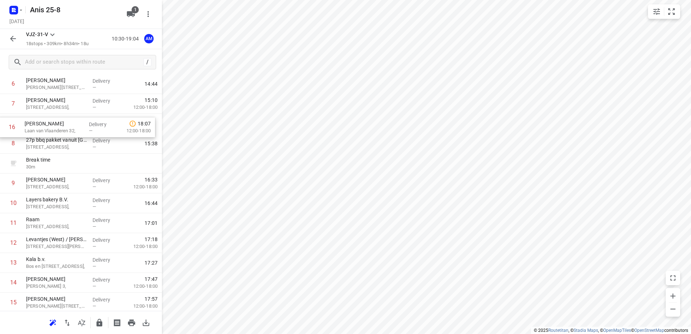
drag, startPoint x: 56, startPoint y: 263, endPoint x: 55, endPoint y: 127, distance: 135.9
click at [55, 127] on div "1 Panino Fresco [GEOGRAPHIC_DATA] 1000, Delivery — 11:04 2 Kaddour Utrecht [STR…" at bounding box center [81, 164] width 162 height 378
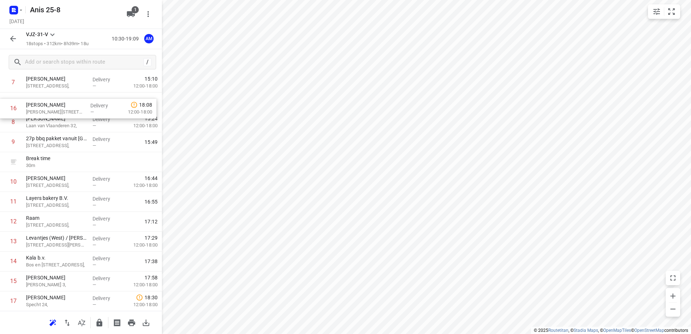
scroll to position [153, 0]
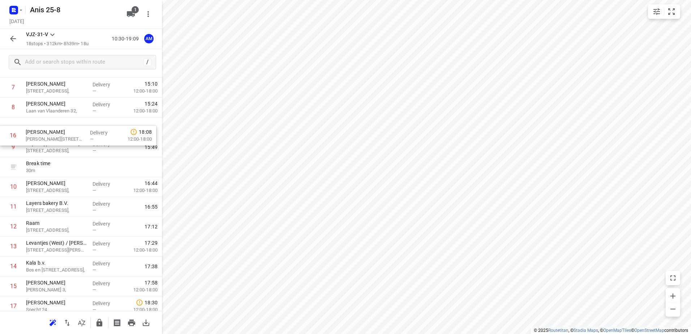
drag, startPoint x: 56, startPoint y: 243, endPoint x: 57, endPoint y: 134, distance: 108.8
click at [57, 134] on div "1 Panino Fresco [GEOGRAPHIC_DATA] 1000, Delivery — 11:04 2 Kaddour Utrecht [STR…" at bounding box center [81, 147] width 162 height 378
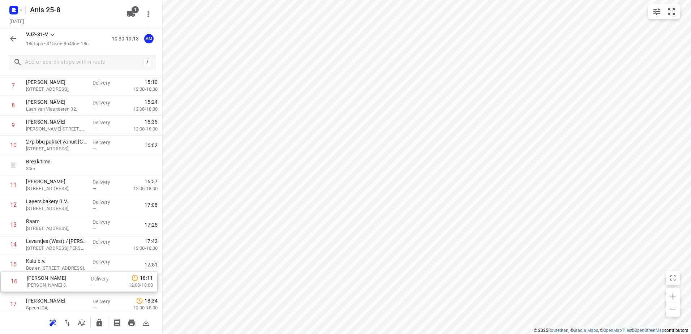
scroll to position [157, 0]
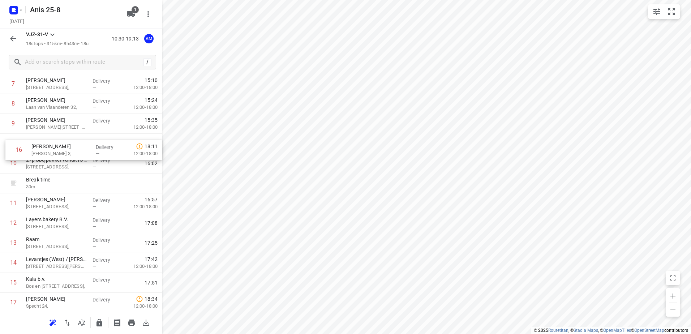
drag, startPoint x: 47, startPoint y: 279, endPoint x: 52, endPoint y: 148, distance: 131.7
click at [52, 148] on div "1 Panino Fresco [GEOGRAPHIC_DATA] 1000, Delivery — 11:04 2 Kaddour Utrecht [STR…" at bounding box center [81, 144] width 162 height 378
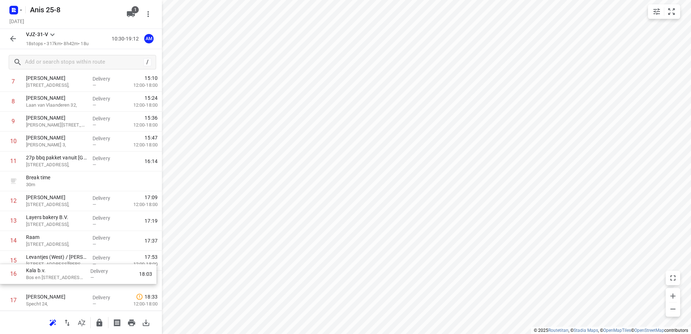
scroll to position [160, 0]
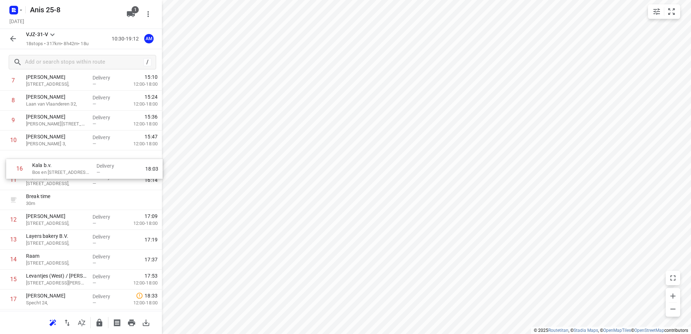
drag, startPoint x: 39, startPoint y: 283, endPoint x: 46, endPoint y: 166, distance: 117.0
click at [46, 166] on div "1 Panino Fresco [GEOGRAPHIC_DATA] 1000, Delivery — 11:04 2 Kaddour Utrecht [STR…" at bounding box center [81, 141] width 162 height 378
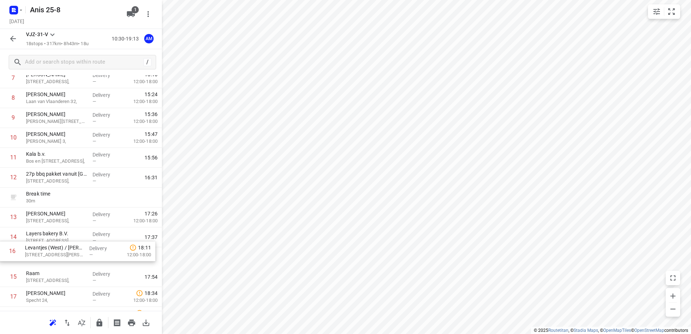
scroll to position [162, 0]
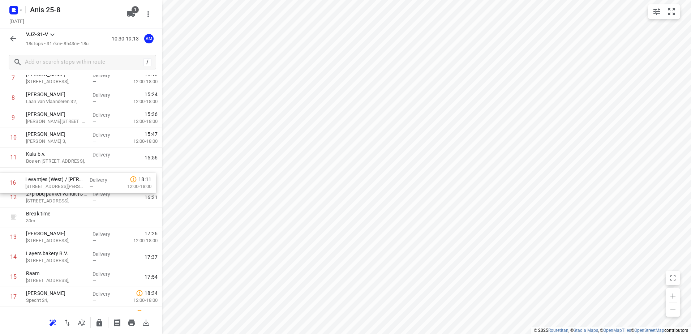
drag, startPoint x: 51, startPoint y: 279, endPoint x: 50, endPoint y: 177, distance: 102.0
click at [50, 176] on div "1 Panino Fresco [GEOGRAPHIC_DATA] 1000, Delivery — 11:04 2 Kaddour Utrecht [STR…" at bounding box center [81, 138] width 162 height 378
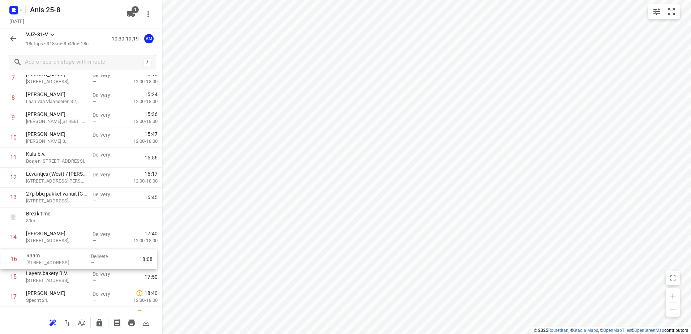
scroll to position [166, 0]
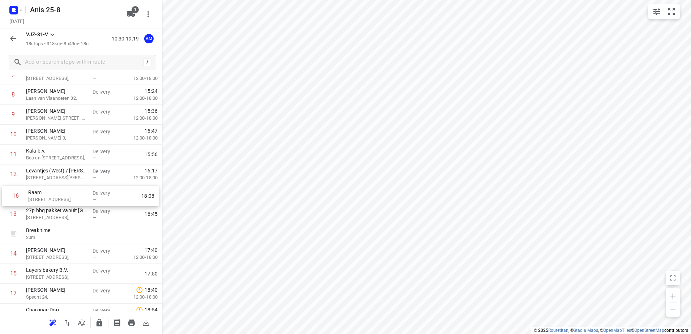
drag, startPoint x: 42, startPoint y: 283, endPoint x: 44, endPoint y: 200, distance: 83.2
click at [44, 200] on div "1 Panino Fresco [GEOGRAPHIC_DATA] 1000, Delivery — 11:04 2 Kaddour Utrecht [STR…" at bounding box center [81, 135] width 162 height 378
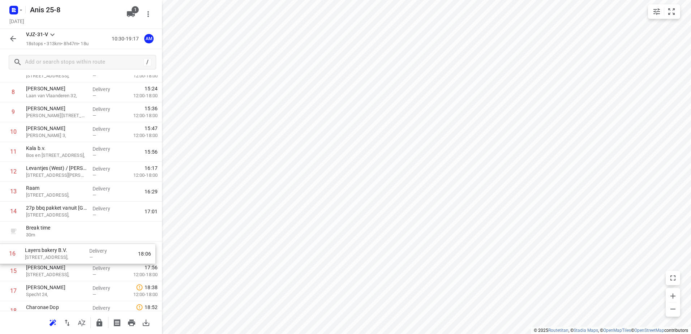
scroll to position [170, 0]
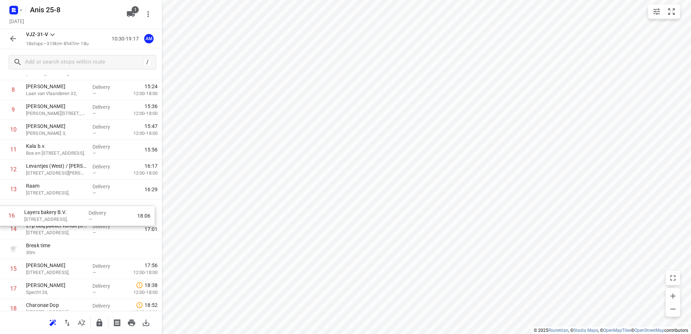
drag, startPoint x: 42, startPoint y: 278, endPoint x: 40, endPoint y: 214, distance: 64.4
click at [40, 214] on div "1 Panino Fresco [GEOGRAPHIC_DATA] 1000, Delivery — 11:04 2 Kaddour Utrecht [STR…" at bounding box center [81, 130] width 162 height 378
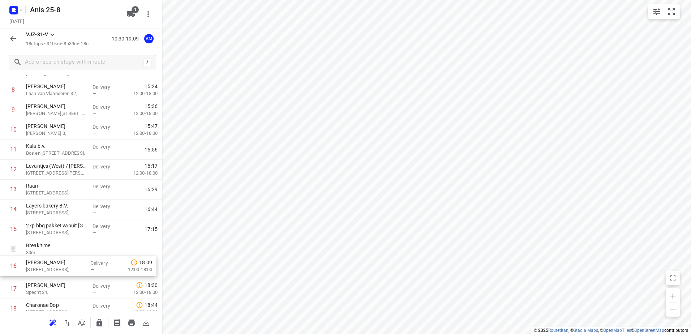
scroll to position [174, 0]
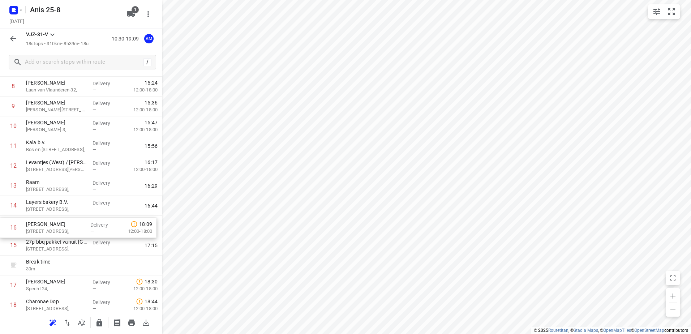
drag, startPoint x: 51, startPoint y: 274, endPoint x: 51, endPoint y: 230, distance: 43.4
click at [51, 230] on div "1 Panino Fresco [GEOGRAPHIC_DATA] 1000, Delivery — 11:04 2 Kaddour Utrecht [STR…" at bounding box center [81, 126] width 162 height 378
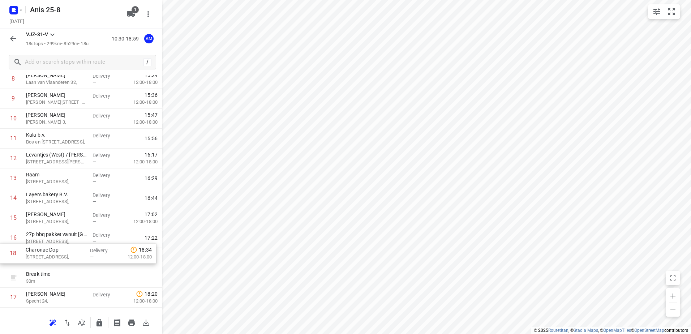
scroll to position [183, 0]
drag, startPoint x: 38, startPoint y: 306, endPoint x: 40, endPoint y: 234, distance: 71.3
click at [40, 234] on div "1 Panino Fresco [GEOGRAPHIC_DATA] 1000, Delivery — 11:04 2 Kaddour Utrecht [STR…" at bounding box center [81, 118] width 162 height 378
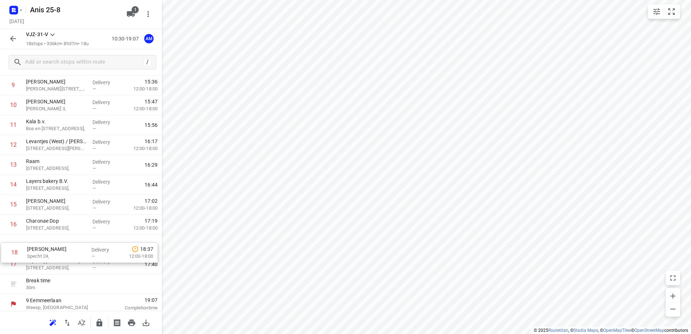
scroll to position [195, 0]
drag, startPoint x: 43, startPoint y: 302, endPoint x: 45, endPoint y: 248, distance: 53.5
click at [45, 248] on div "1 Panino Fresco [GEOGRAPHIC_DATA] 1000, Delivery — 11:04 2 Kaddour Utrecht [STR…" at bounding box center [81, 105] width 162 height 378
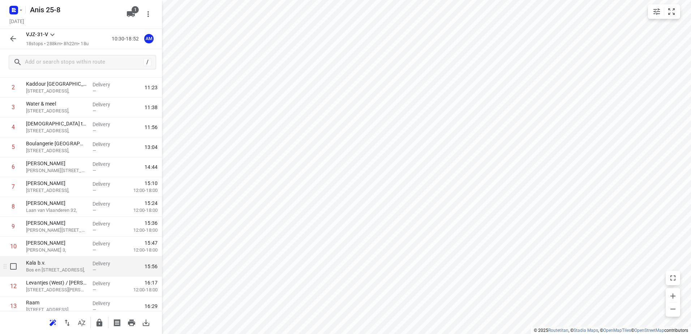
scroll to position [0, 0]
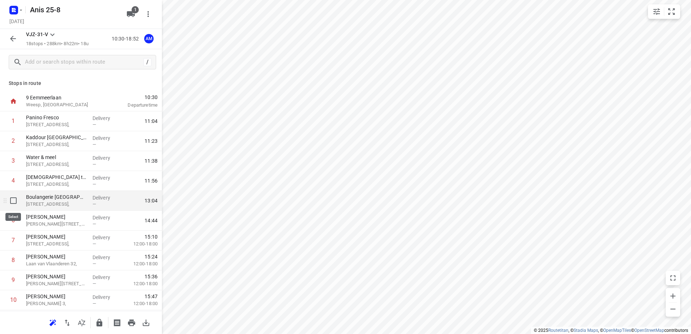
click at [15, 201] on input "checkbox" at bounding box center [13, 200] width 14 height 14
checkbox input "true"
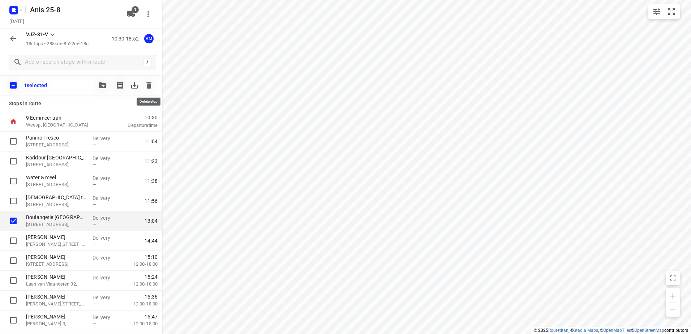
click at [148, 87] on icon "button" at bounding box center [148, 85] width 5 height 7
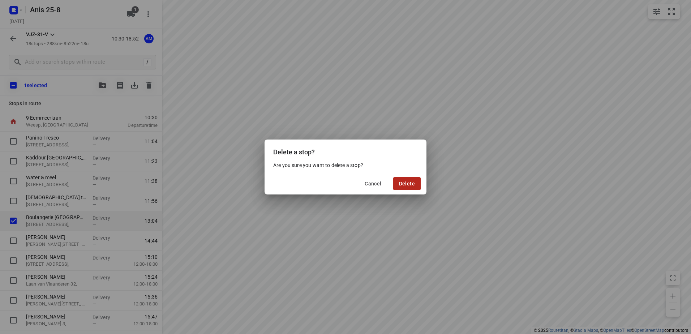
click at [415, 183] on span "Delete" at bounding box center [407, 184] width 16 height 6
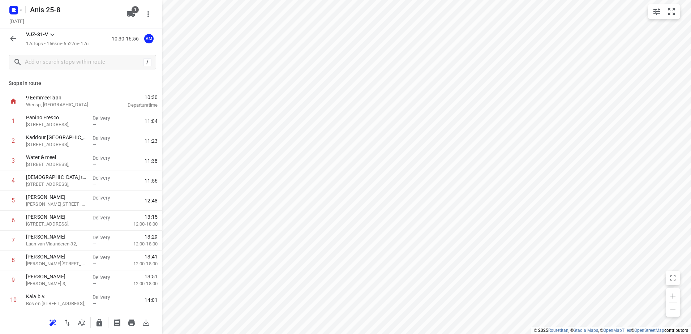
click at [10, 42] on icon "button" at bounding box center [13, 38] width 9 height 9
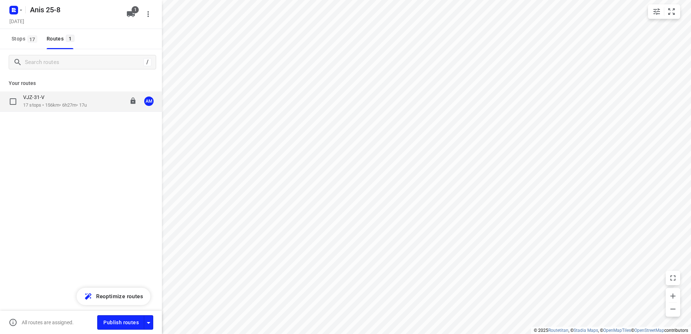
click at [52, 99] on div "VJZ-31-V" at bounding box center [55, 98] width 64 height 8
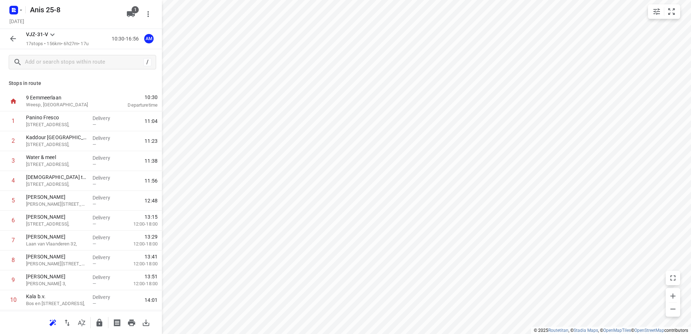
click at [12, 41] on icon "button" at bounding box center [13, 39] width 6 height 6
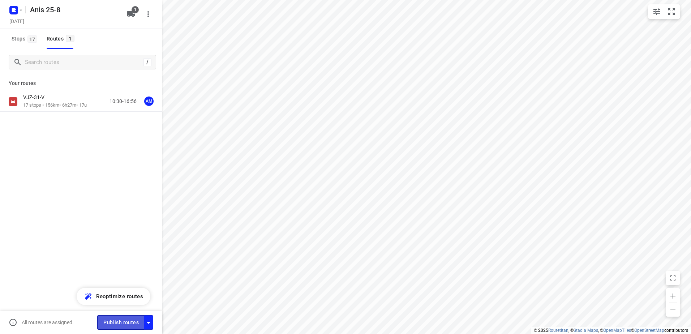
click at [125, 325] on span "Publish routes" at bounding box center [120, 322] width 35 height 9
click at [20, 10] on icon "button" at bounding box center [21, 10] width 6 height 6
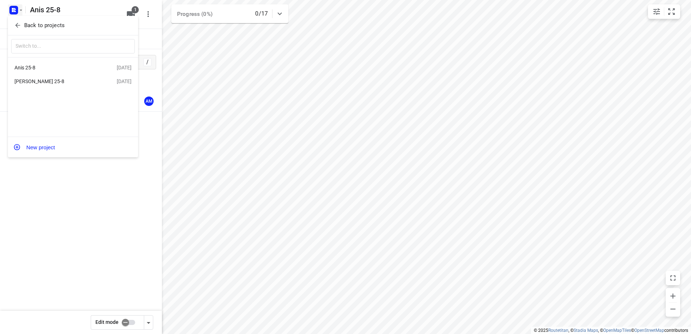
click at [24, 84] on div "[PERSON_NAME] 25-8" at bounding box center [55, 81] width 83 height 6
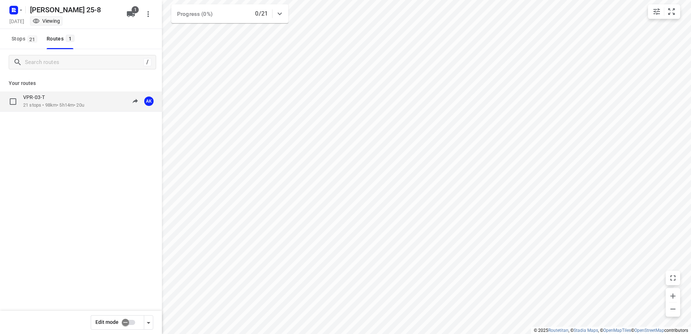
click at [38, 99] on p "VPR-03-T" at bounding box center [36, 97] width 26 height 7
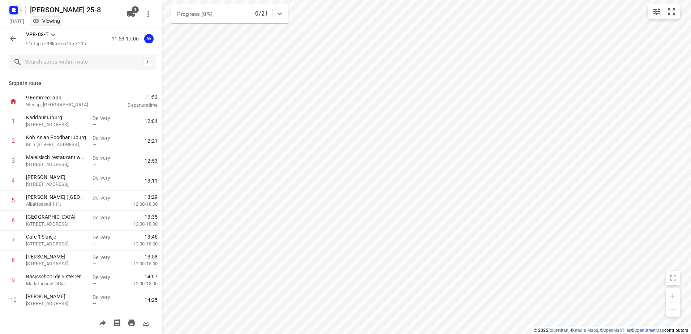
click at [20, 12] on icon "button" at bounding box center [21, 10] width 6 height 6
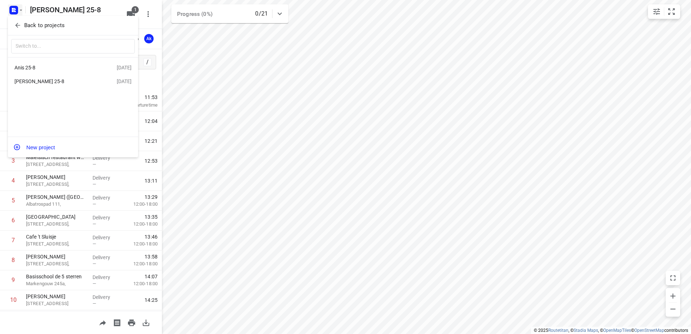
click at [33, 66] on div "Anis 25-8" at bounding box center [55, 68] width 83 height 6
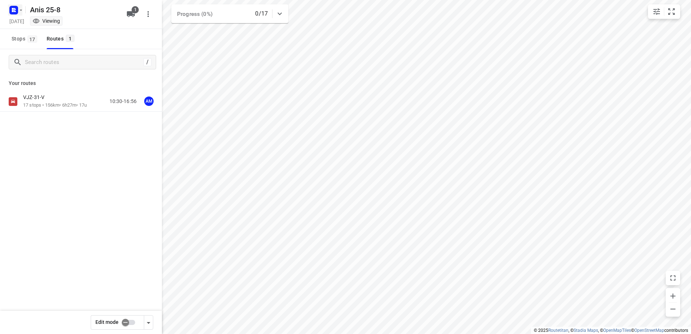
click at [20, 9] on icon "button" at bounding box center [21, 10] width 6 height 6
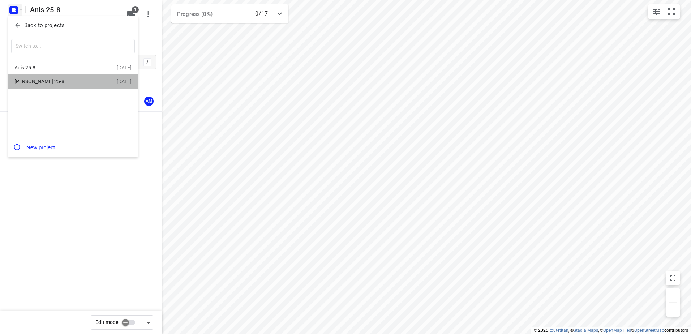
click at [27, 83] on div "[PERSON_NAME] 25-8" at bounding box center [55, 81] width 83 height 6
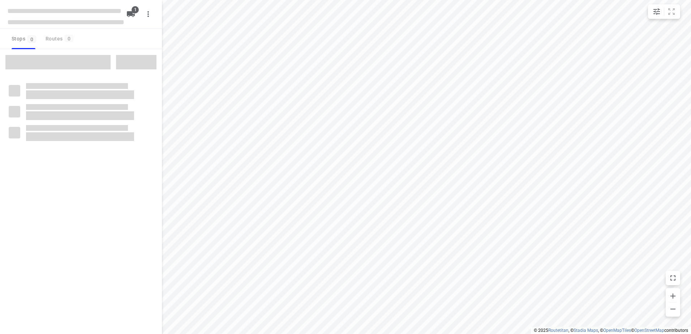
type input "distance"
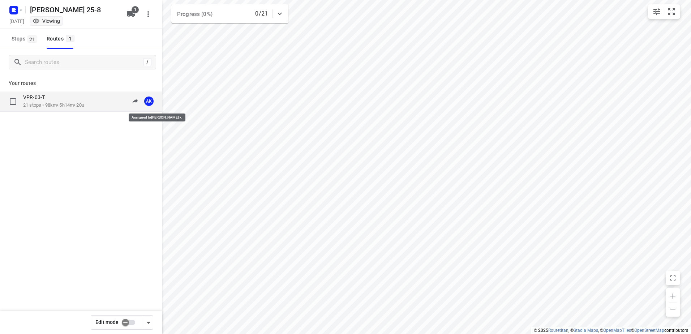
click at [149, 101] on span "AK" at bounding box center [149, 101] width 14 height 14
click at [147, 101] on span "AK" at bounding box center [149, 101] width 14 height 14
click at [135, 320] on input "checkbox" at bounding box center [125, 323] width 41 height 14
click at [146, 98] on div "AK" at bounding box center [148, 101] width 9 height 9
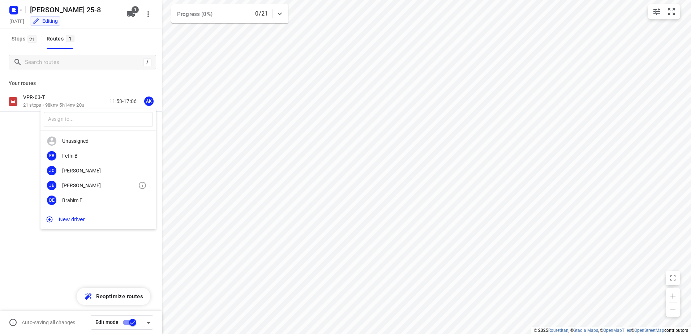
click at [75, 184] on div "[PERSON_NAME]" at bounding box center [100, 186] width 76 height 6
click at [128, 322] on input "checkbox" at bounding box center [132, 323] width 41 height 14
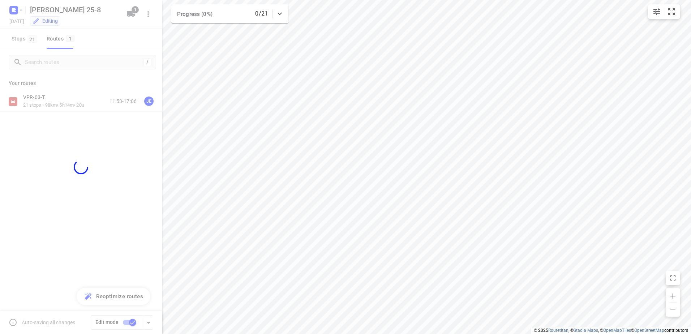
checkbox input "false"
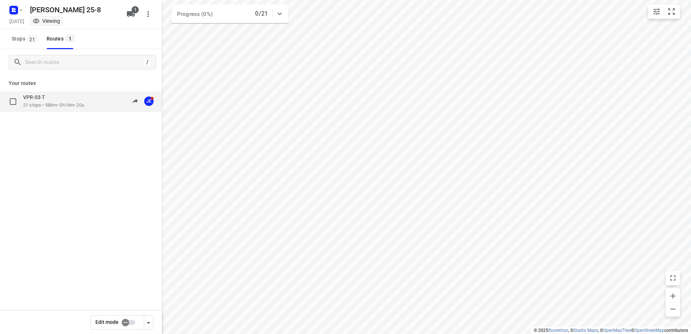
click at [53, 103] on p "21 stops • 98km • 5h14m • 20u" at bounding box center [53, 105] width 61 height 7
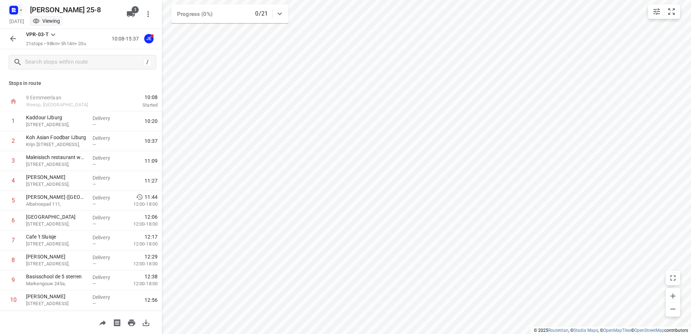
click at [20, 10] on icon "button" at bounding box center [21, 9] width 3 height 1
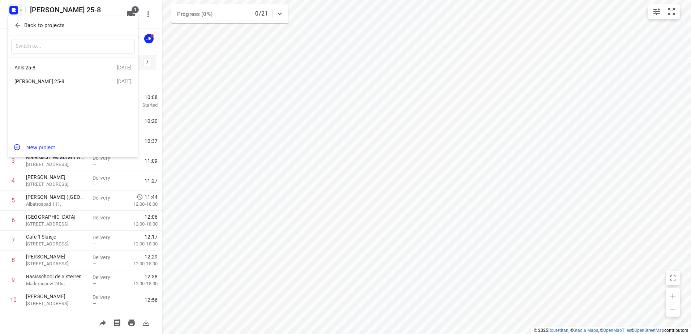
click at [26, 67] on div "Anis 25-8" at bounding box center [55, 68] width 83 height 6
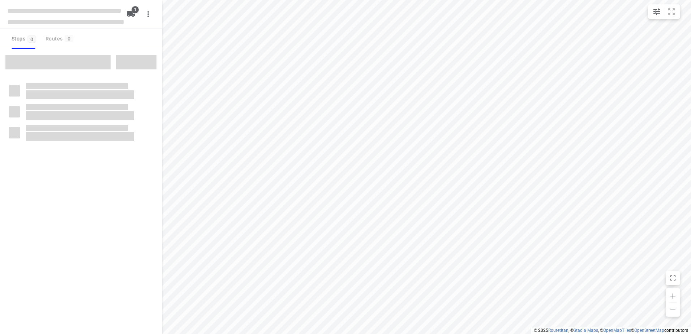
type input "distance"
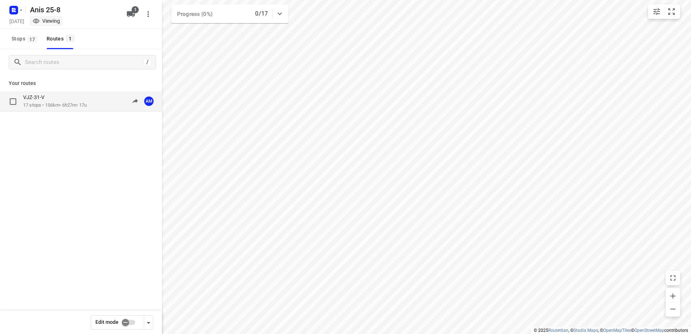
click at [40, 107] on p "17 stops • 156km • 6h27m • 17u" at bounding box center [55, 105] width 64 height 7
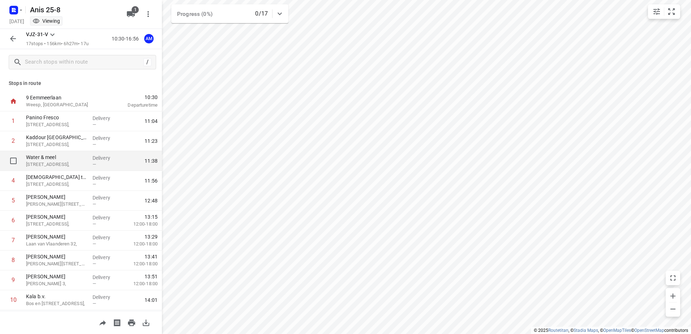
click at [54, 160] on p "Water & meel" at bounding box center [56, 157] width 61 height 7
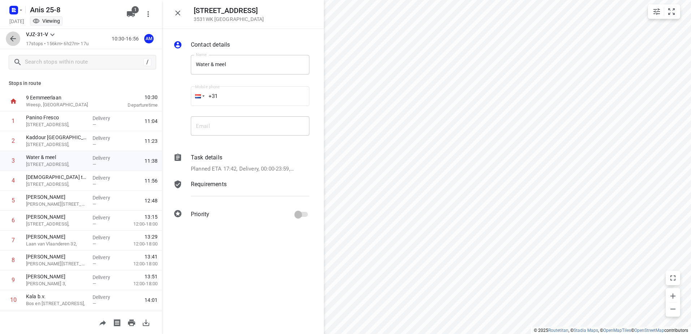
click at [14, 38] on icon "button" at bounding box center [13, 38] width 9 height 9
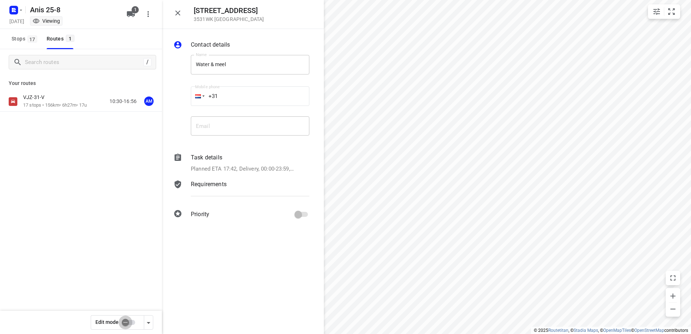
click at [130, 321] on input "checkbox" at bounding box center [125, 323] width 41 height 14
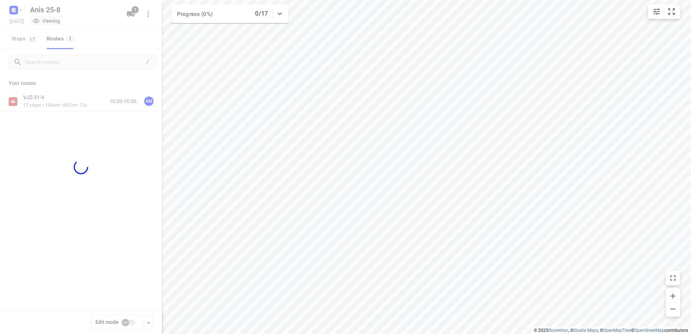
checkbox input "true"
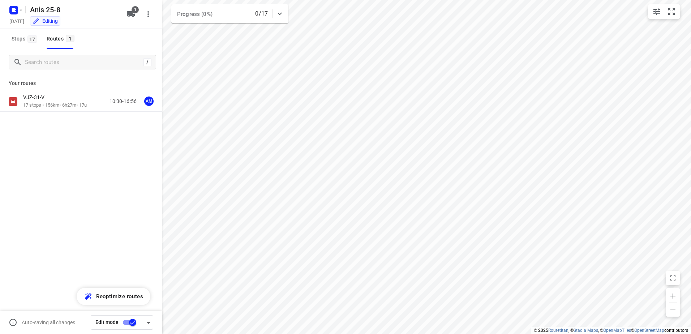
click at [41, 101] on p "VJZ-31-V" at bounding box center [36, 97] width 26 height 7
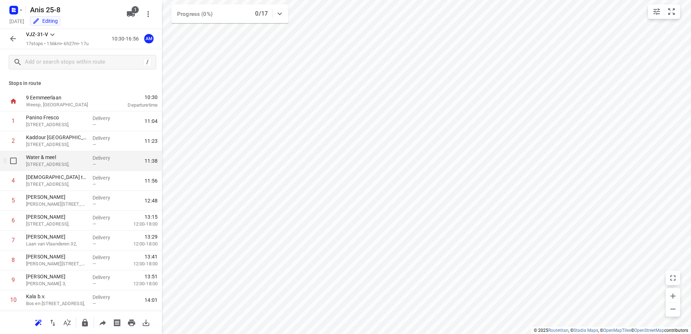
click at [47, 163] on p "[STREET_ADDRESS]," at bounding box center [56, 164] width 61 height 7
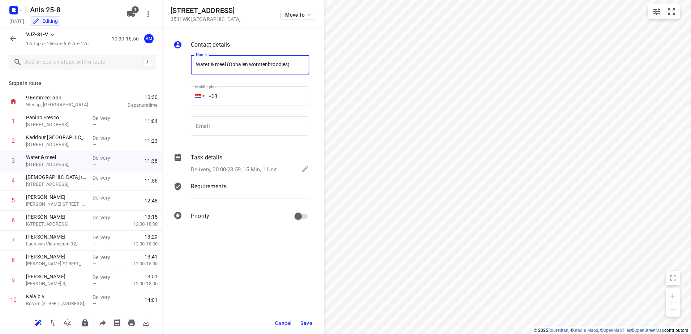
type input "Water & meel (Ophalen worstenbroodjes)"
click at [307, 325] on span "Save" at bounding box center [306, 323] width 12 height 6
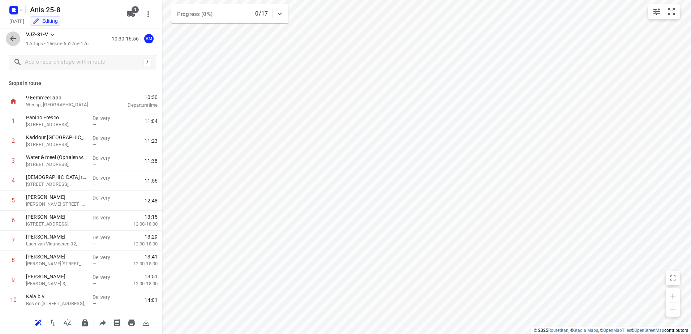
click at [12, 40] on icon "button" at bounding box center [13, 38] width 9 height 9
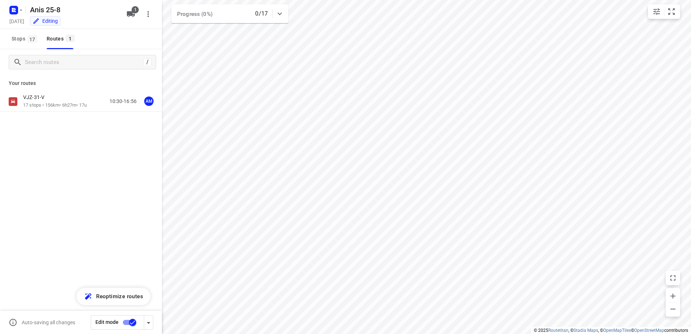
click at [127, 319] on input "checkbox" at bounding box center [132, 323] width 41 height 14
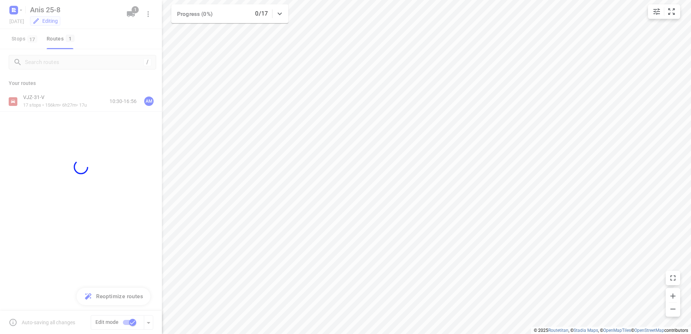
checkbox input "false"
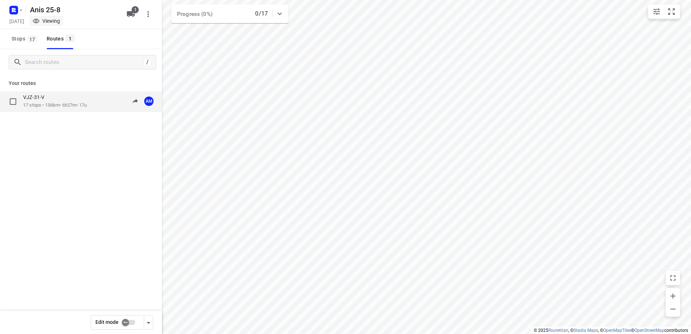
click at [54, 95] on div "VJZ-31-V" at bounding box center [55, 98] width 64 height 8
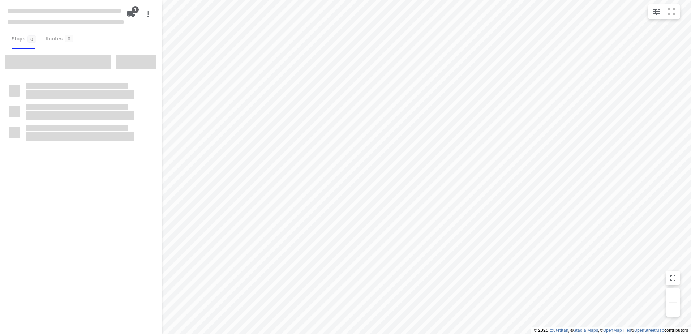
type input "distance"
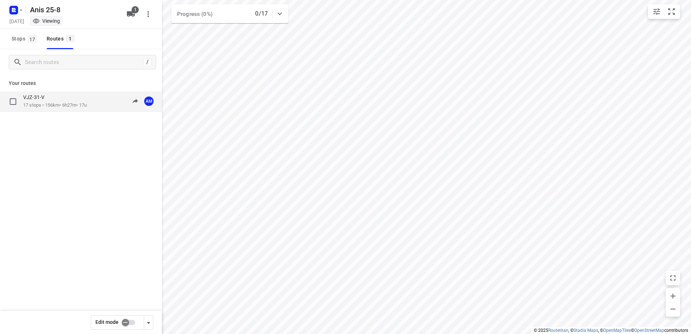
click at [38, 105] on p "17 stops • 156km • 6h27m • 17u" at bounding box center [55, 105] width 64 height 7
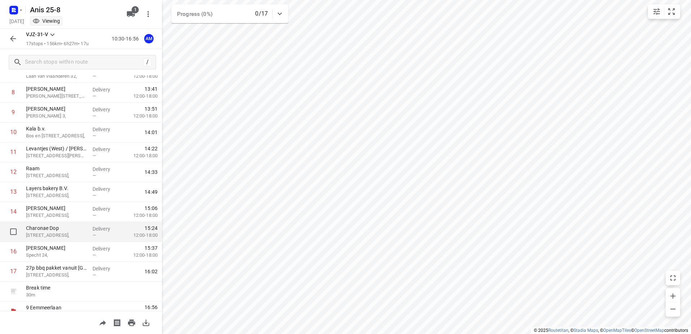
scroll to position [178, 0]
